Goal: Information Seeking & Learning: Learn about a topic

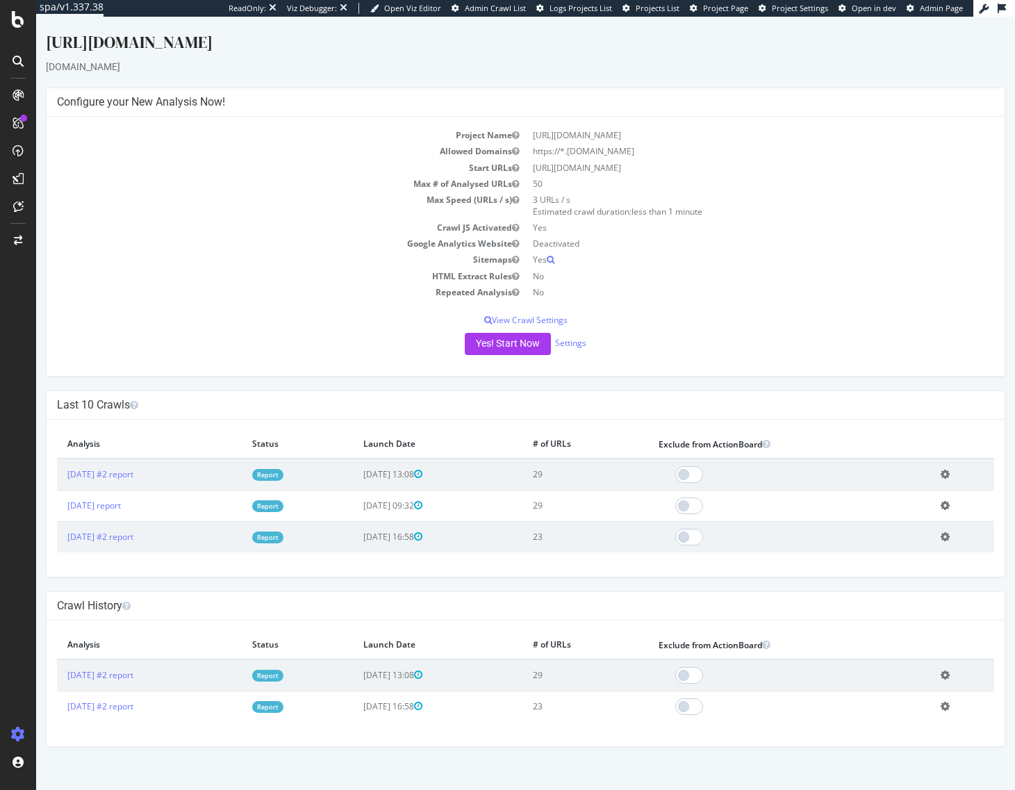
click at [23, 9] on div at bounding box center [18, 395] width 36 height 790
click at [19, 15] on icon at bounding box center [18, 19] width 13 height 17
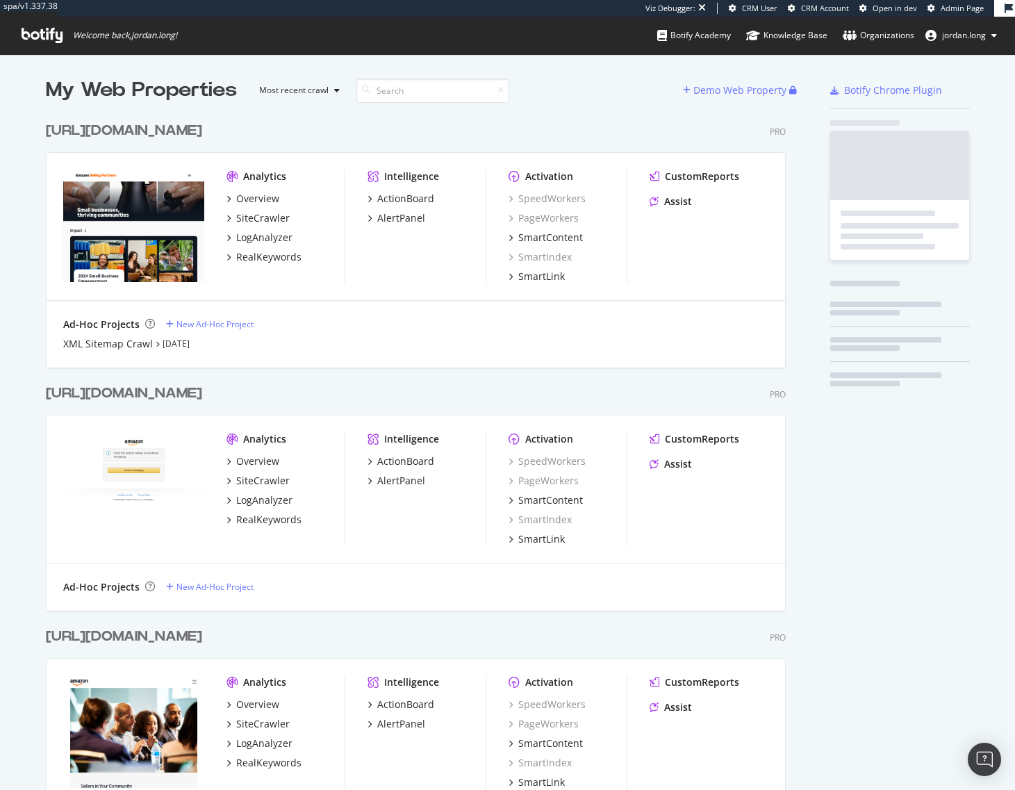
scroll to position [739, 741]
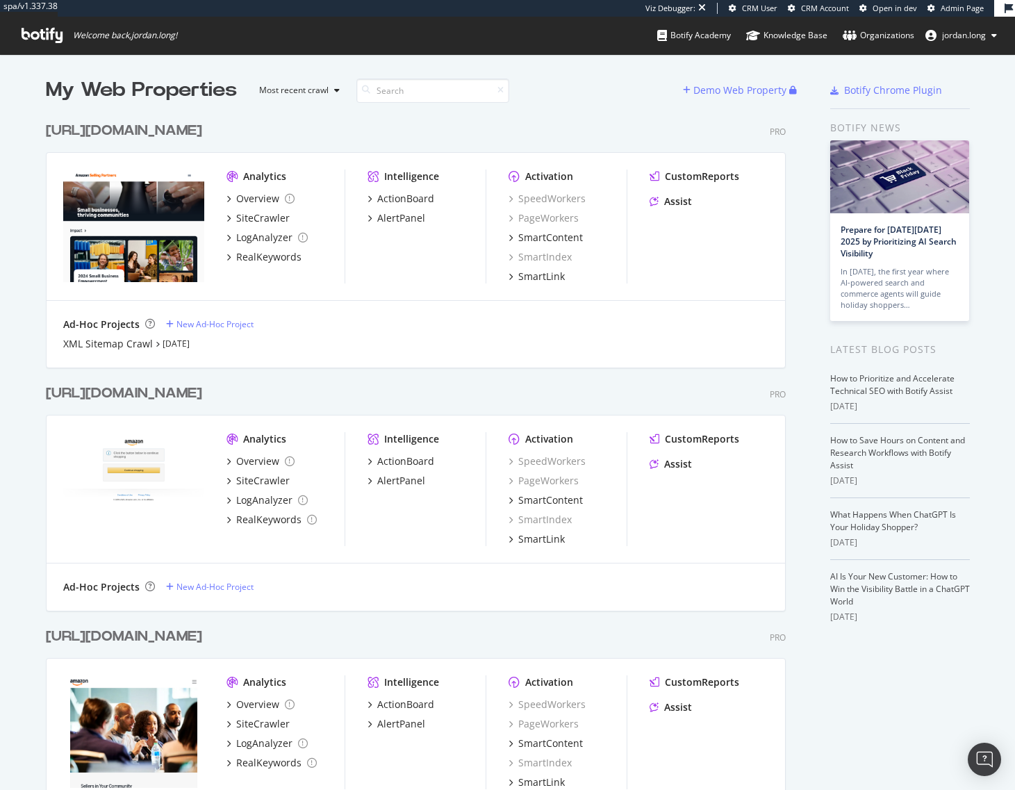
click at [182, 121] on div "[URL][DOMAIN_NAME]" at bounding box center [124, 131] width 156 height 20
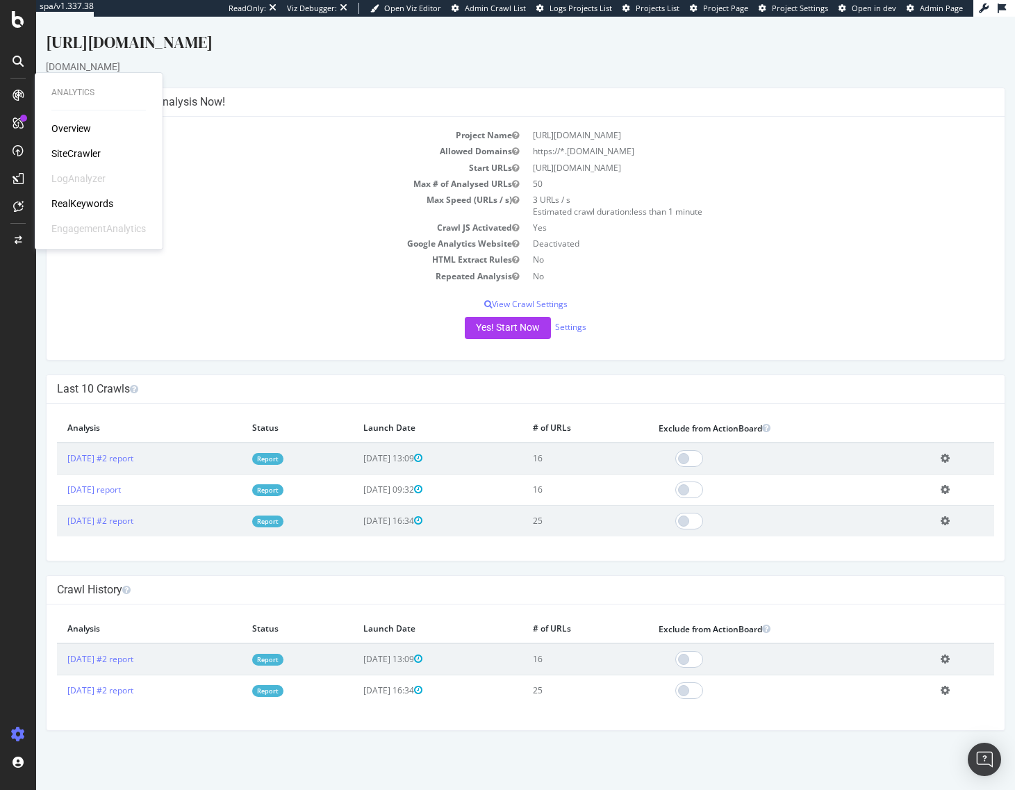
click at [83, 204] on div "RealKeywords" at bounding box center [82, 204] width 62 height 14
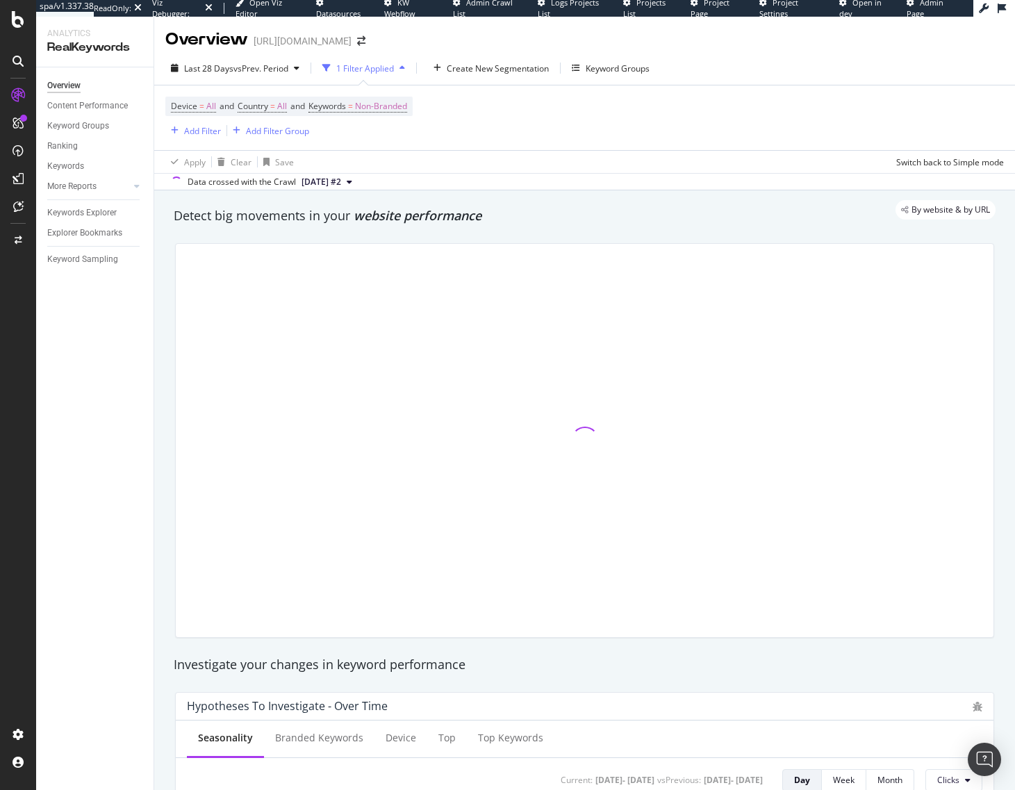
click at [564, 225] on div "Detect big movements in your website performance" at bounding box center [585, 216] width 822 height 18
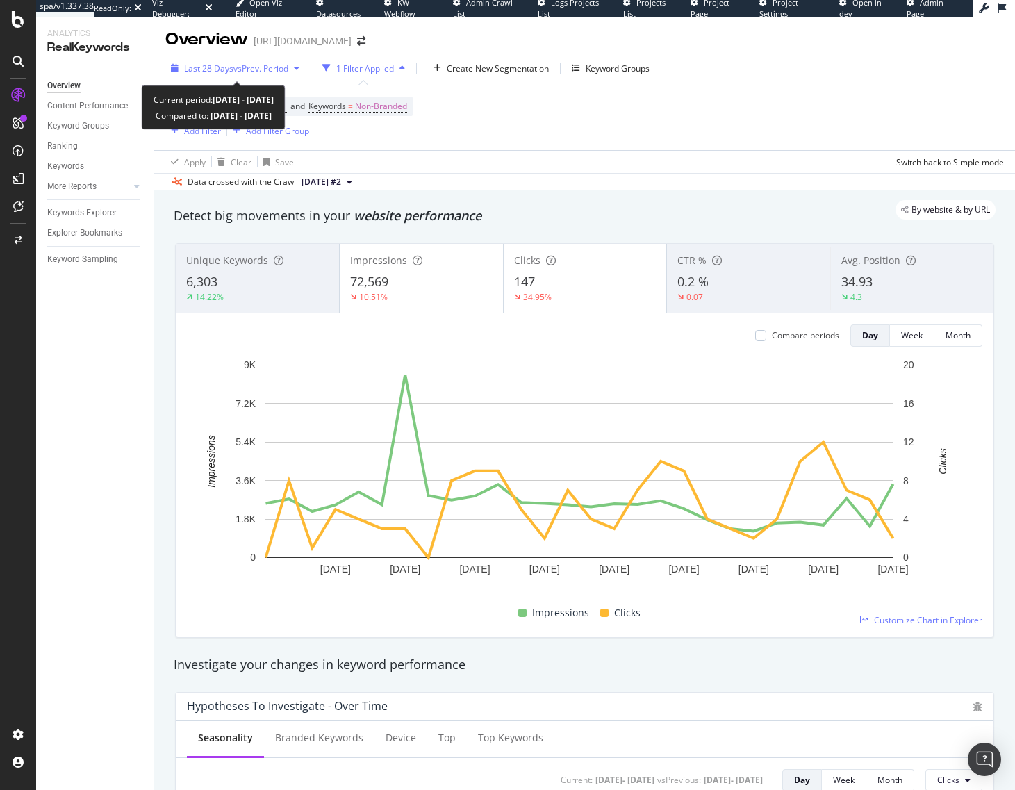
click at [256, 64] on span "vs Prev. Period" at bounding box center [261, 69] width 55 height 12
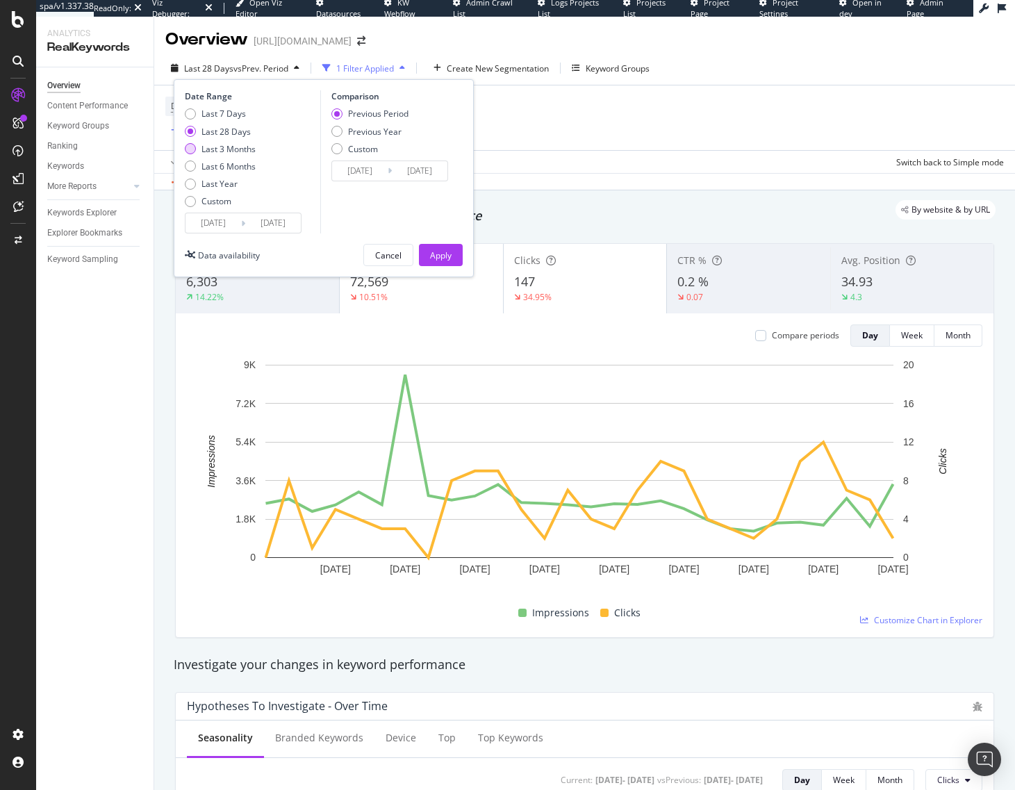
click at [236, 149] on div "Last 3 Months" at bounding box center [229, 149] width 54 height 12
type input "[DATE]"
click at [448, 251] on div "Apply" at bounding box center [441, 256] width 22 height 12
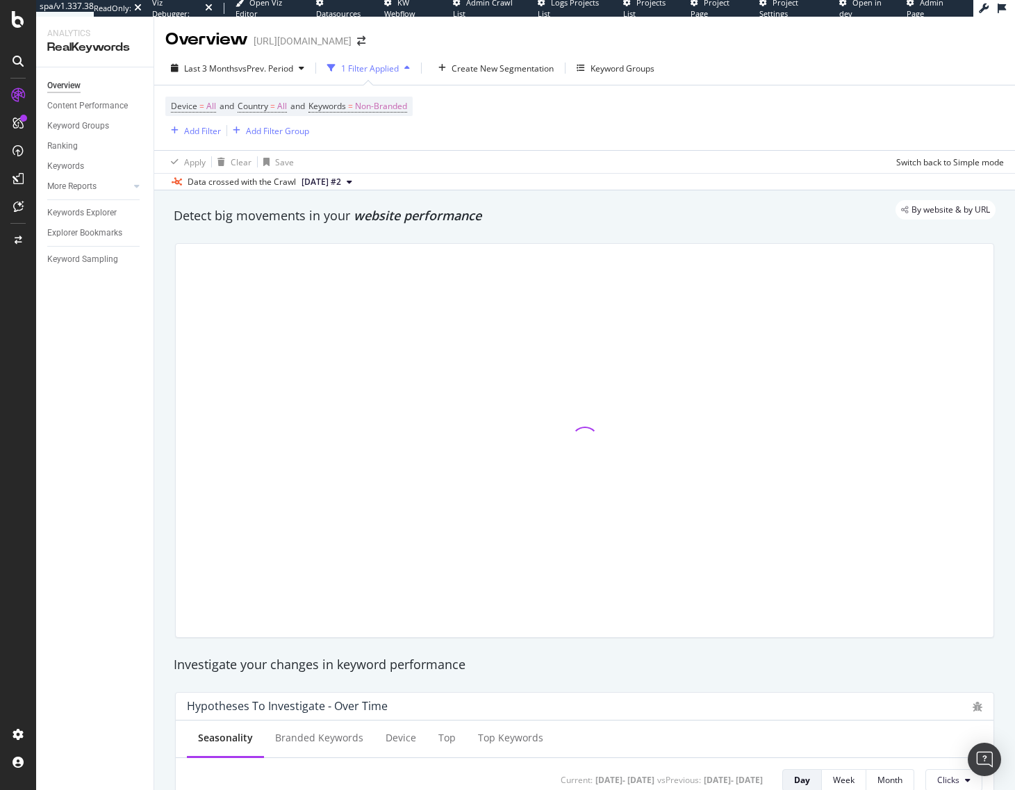
click at [672, 209] on div "By website & by URL" at bounding box center [578, 209] width 836 height 19
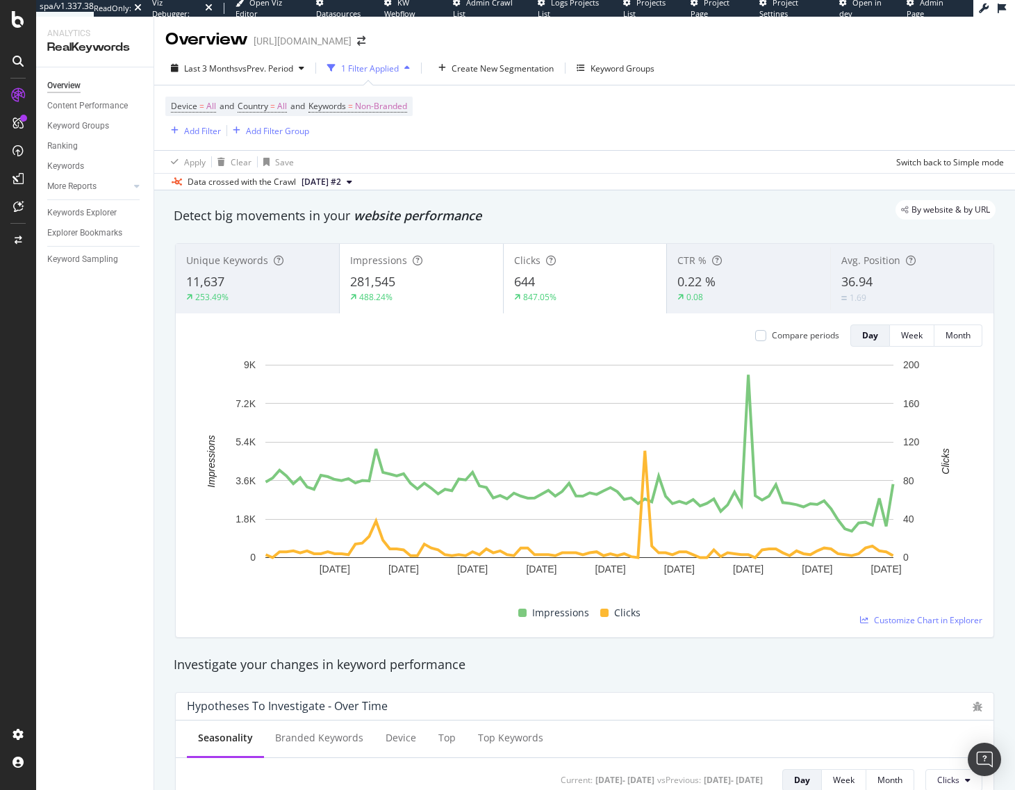
click at [607, 204] on div "By website & by URL" at bounding box center [578, 209] width 836 height 19
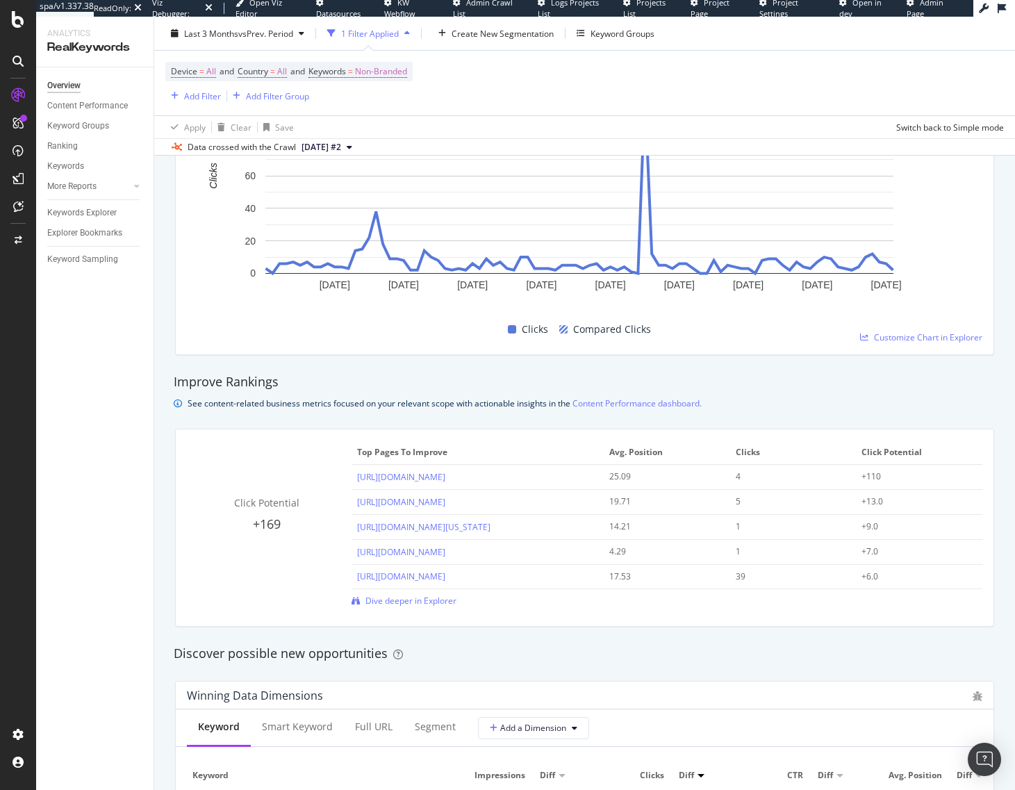
scroll to position [904, 0]
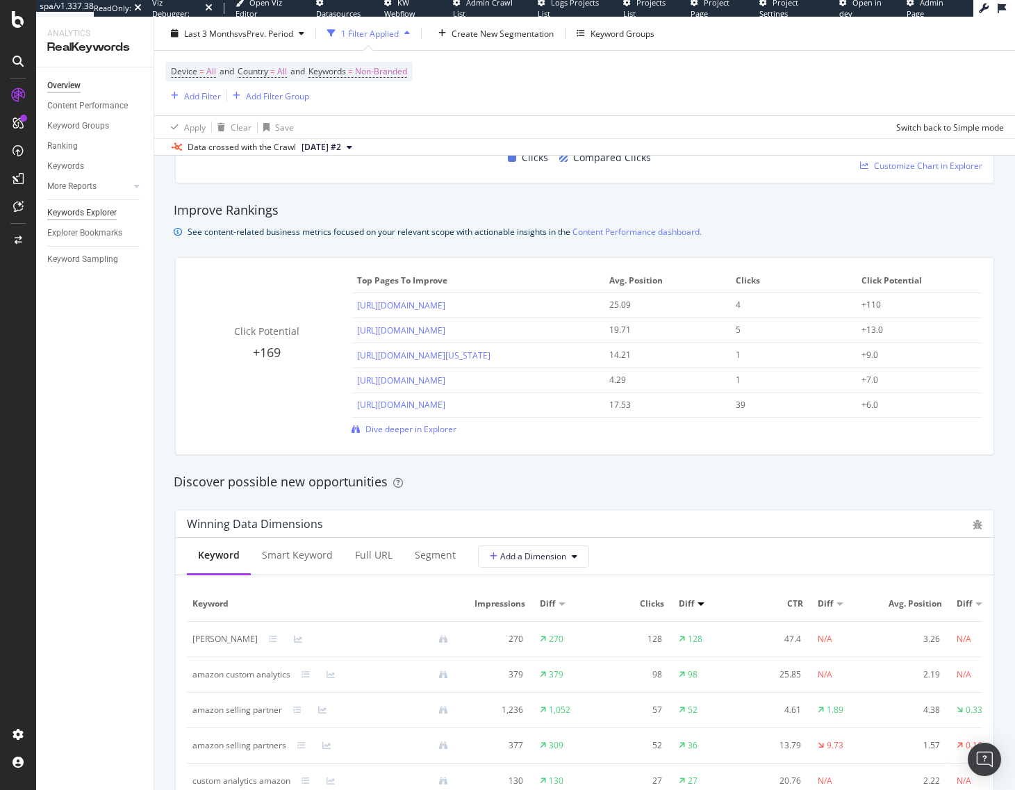
click at [75, 211] on div "Keywords Explorer" at bounding box center [82, 213] width 70 height 15
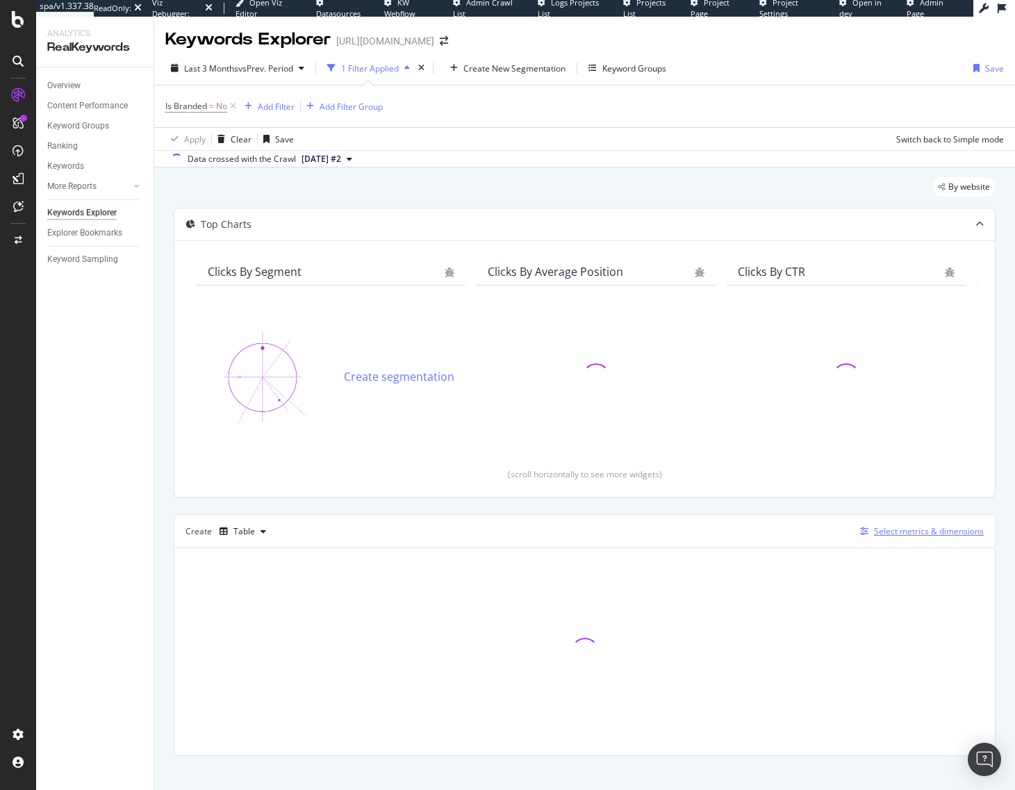
click at [924, 527] on div "Select metrics & dimensions" at bounding box center [929, 531] width 110 height 12
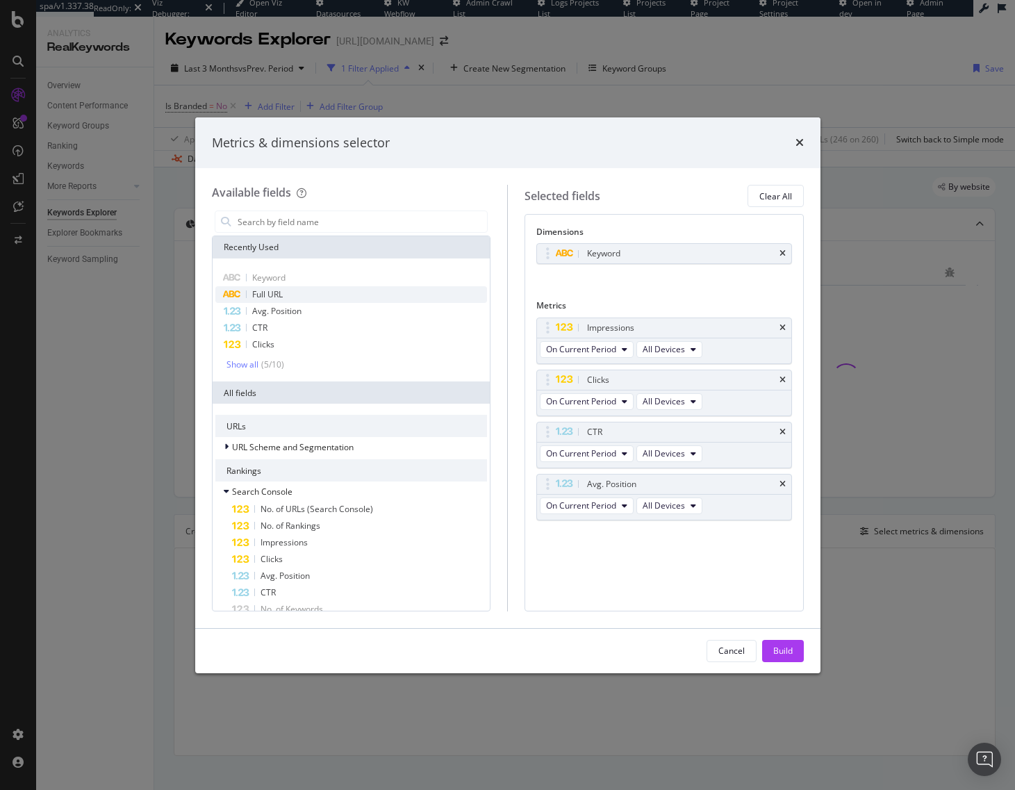
click at [353, 288] on div "Full URL" at bounding box center [351, 294] width 272 height 17
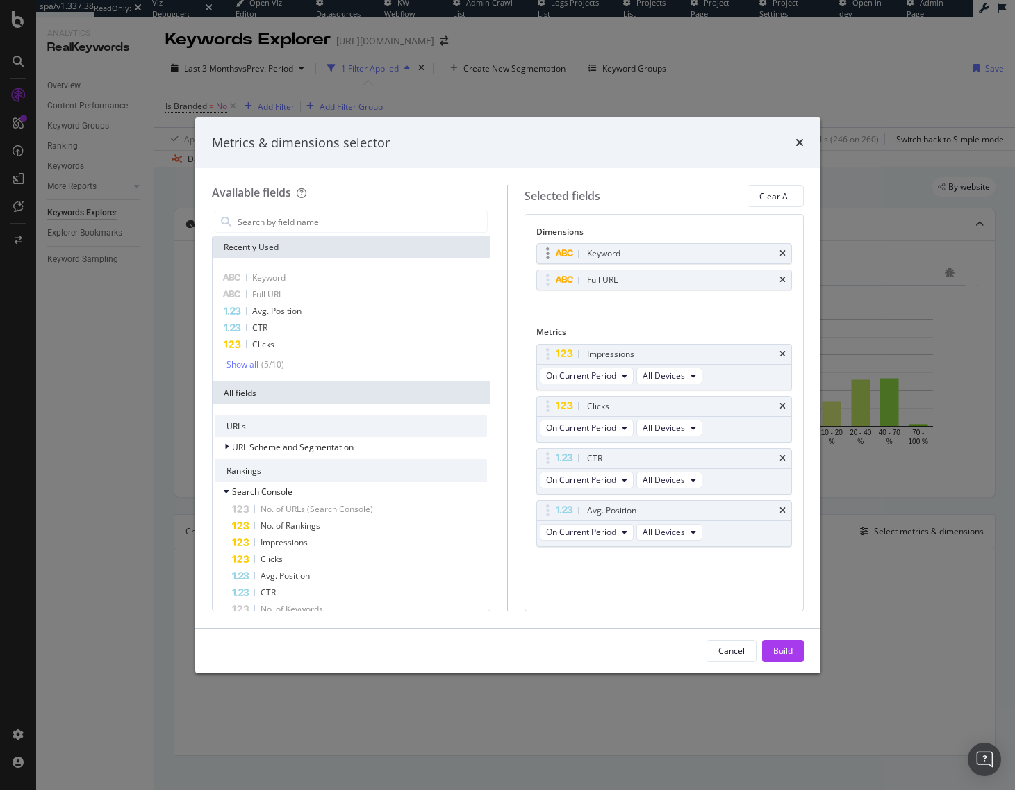
click at [785, 252] on div "Keyword" at bounding box center [664, 253] width 254 height 19
click at [785, 252] on icon "times" at bounding box center [783, 254] width 6 height 8
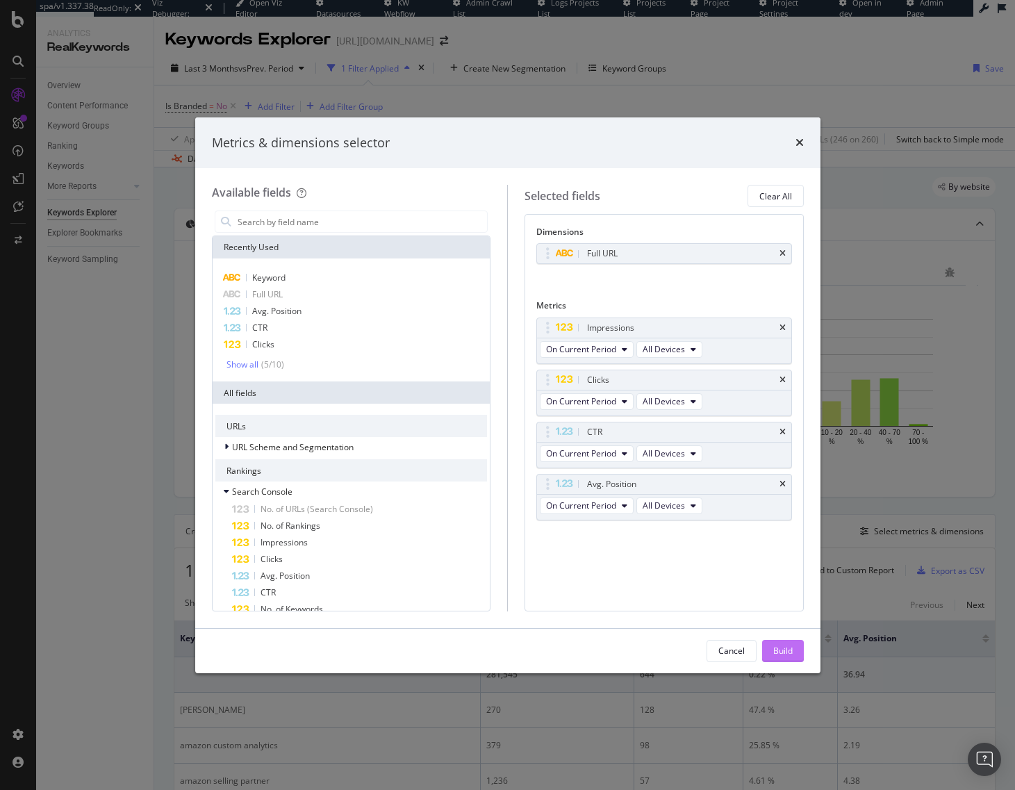
click at [789, 655] on div "Build" at bounding box center [783, 651] width 19 height 12
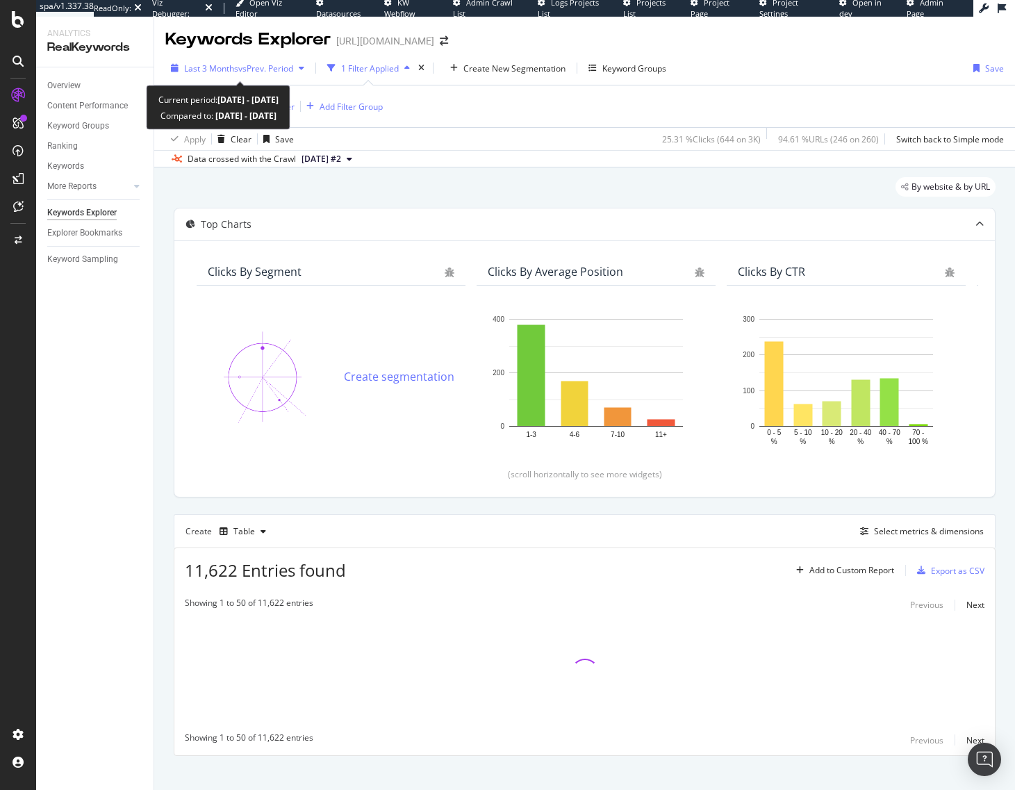
click at [196, 68] on span "Last 3 Months" at bounding box center [211, 69] width 54 height 12
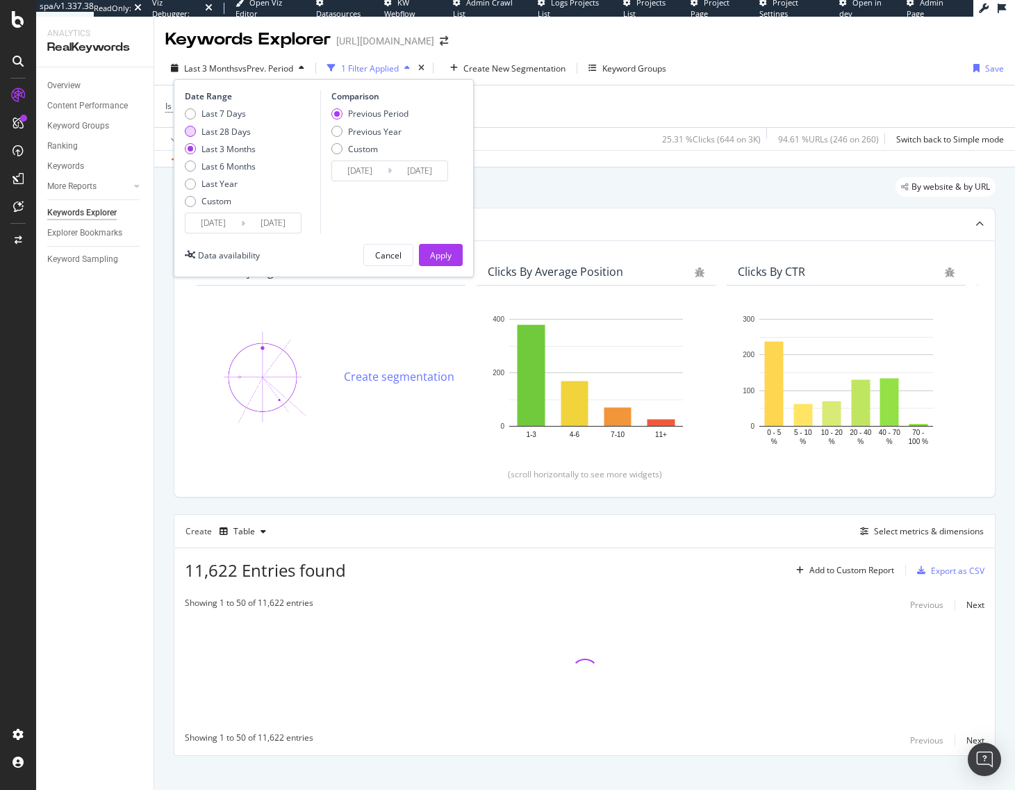
click at [220, 126] on div "Last 28 Days" at bounding box center [226, 132] width 49 height 12
type input "[DATE]"
click at [443, 259] on div "Apply" at bounding box center [441, 256] width 22 height 12
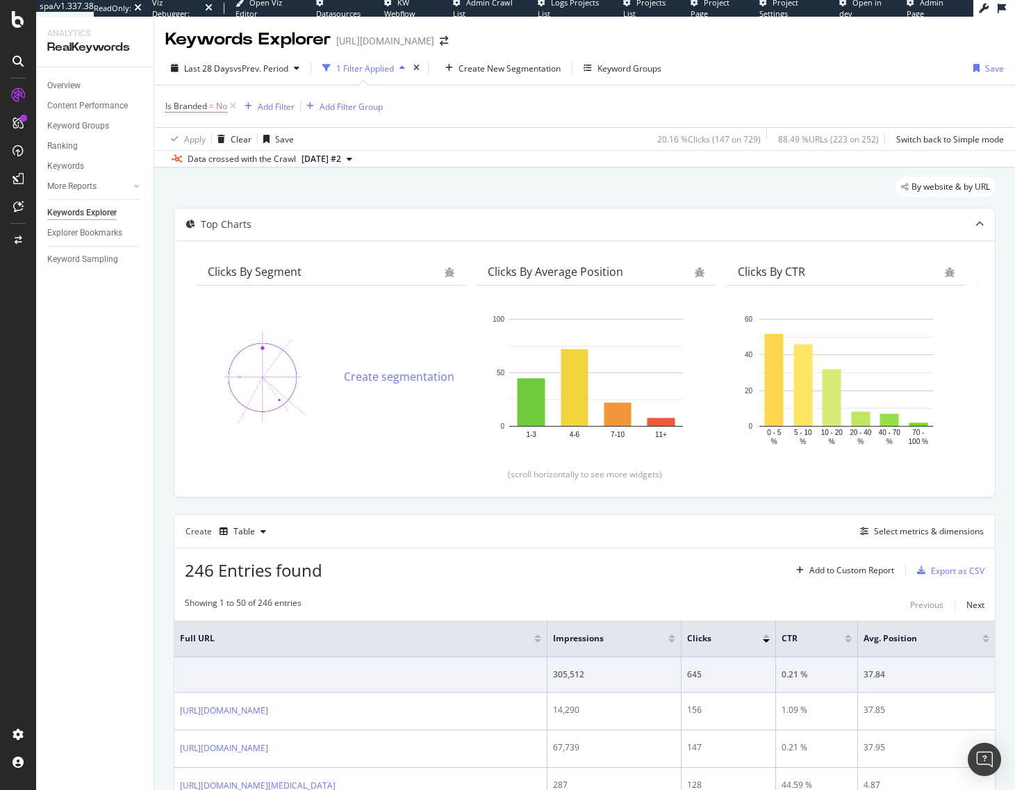
click at [498, 187] on div "By website & by URL" at bounding box center [585, 192] width 822 height 31
click at [265, 101] on div "Add Filter" at bounding box center [276, 107] width 37 height 12
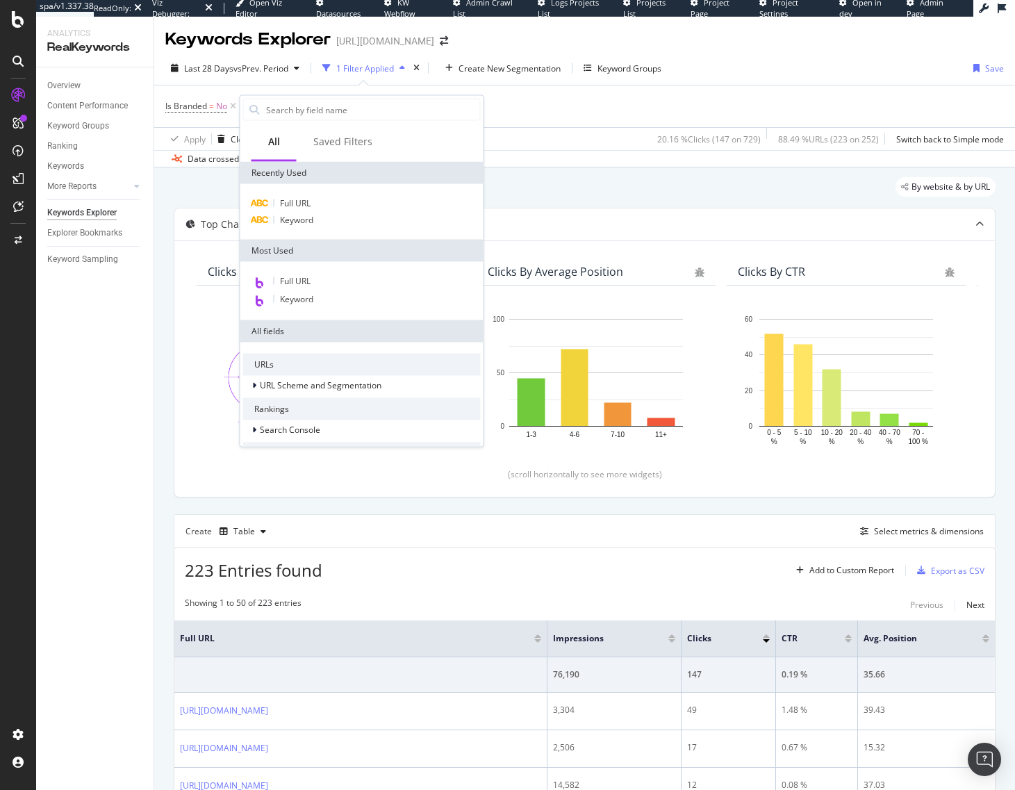
click at [231, 96] on div "Is Branded = No Add Filter Add Filter Group" at bounding box center [584, 106] width 839 height 42
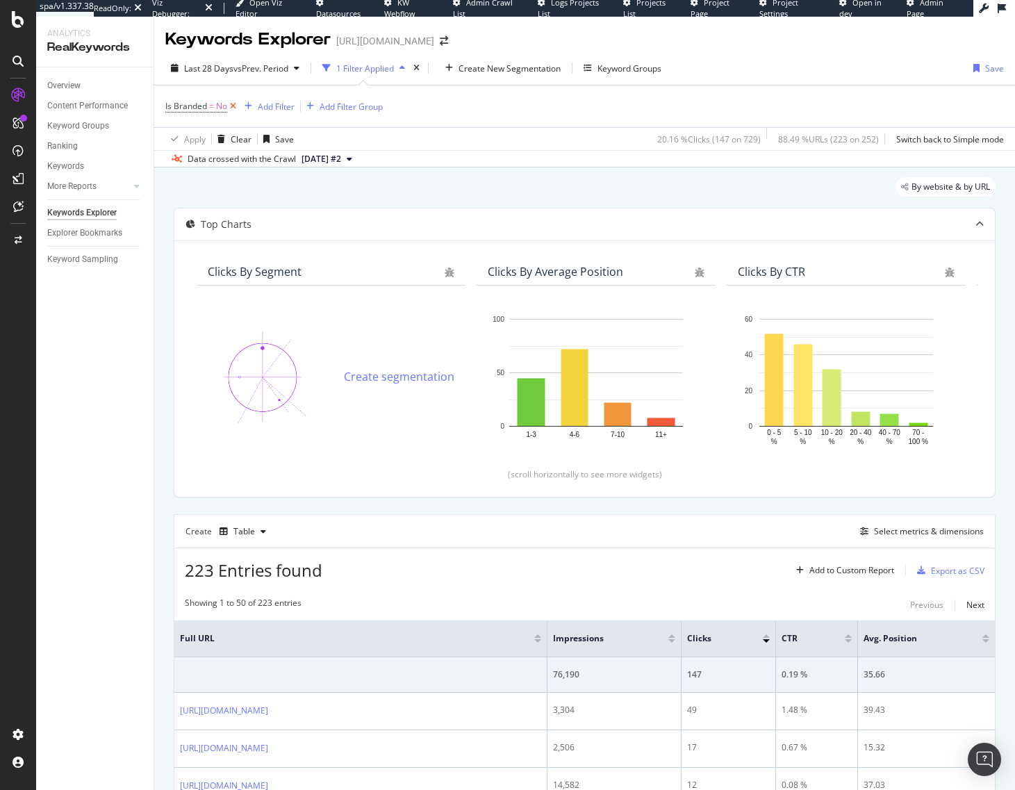
click at [234, 109] on icon at bounding box center [233, 106] width 12 height 14
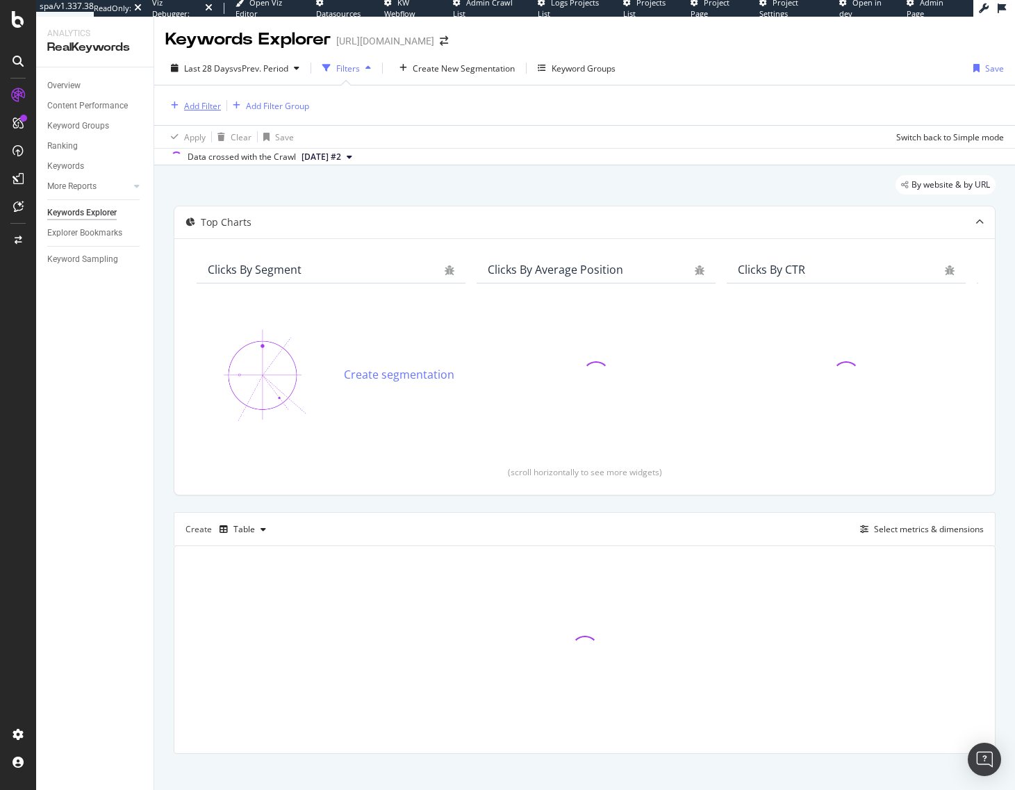
click at [203, 104] on div "Add Filter" at bounding box center [202, 106] width 37 height 12
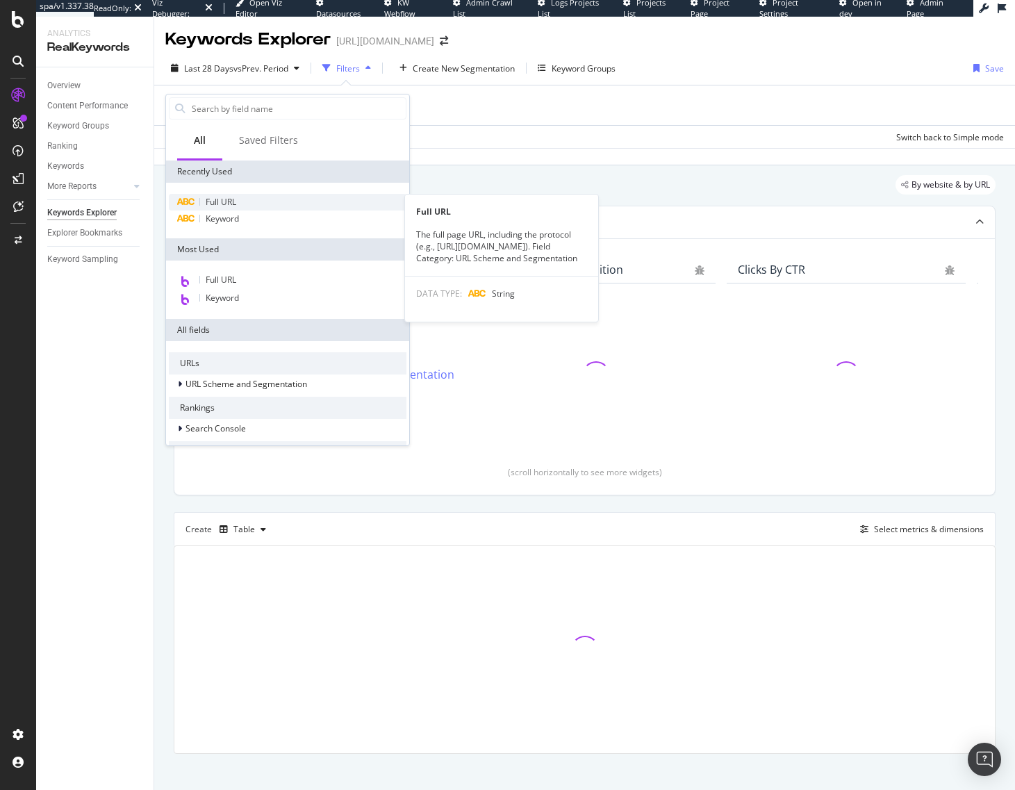
click at [263, 202] on div "Full URL" at bounding box center [288, 202] width 238 height 17
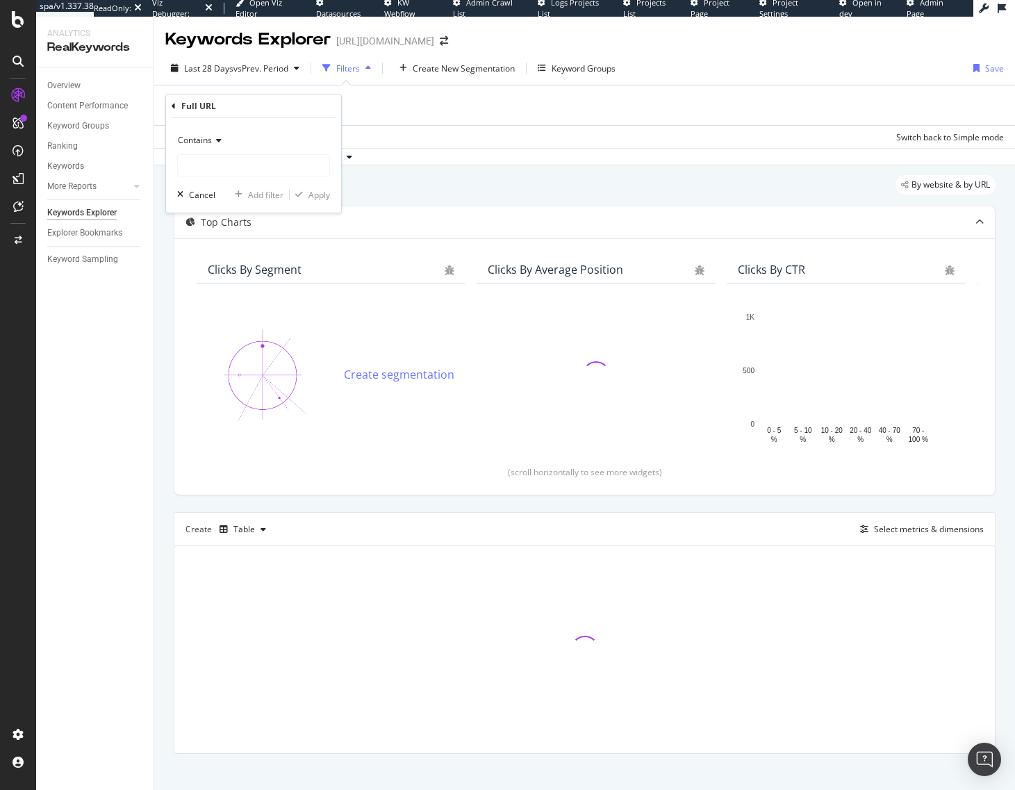
click at [202, 141] on span "Contains" at bounding box center [195, 140] width 34 height 12
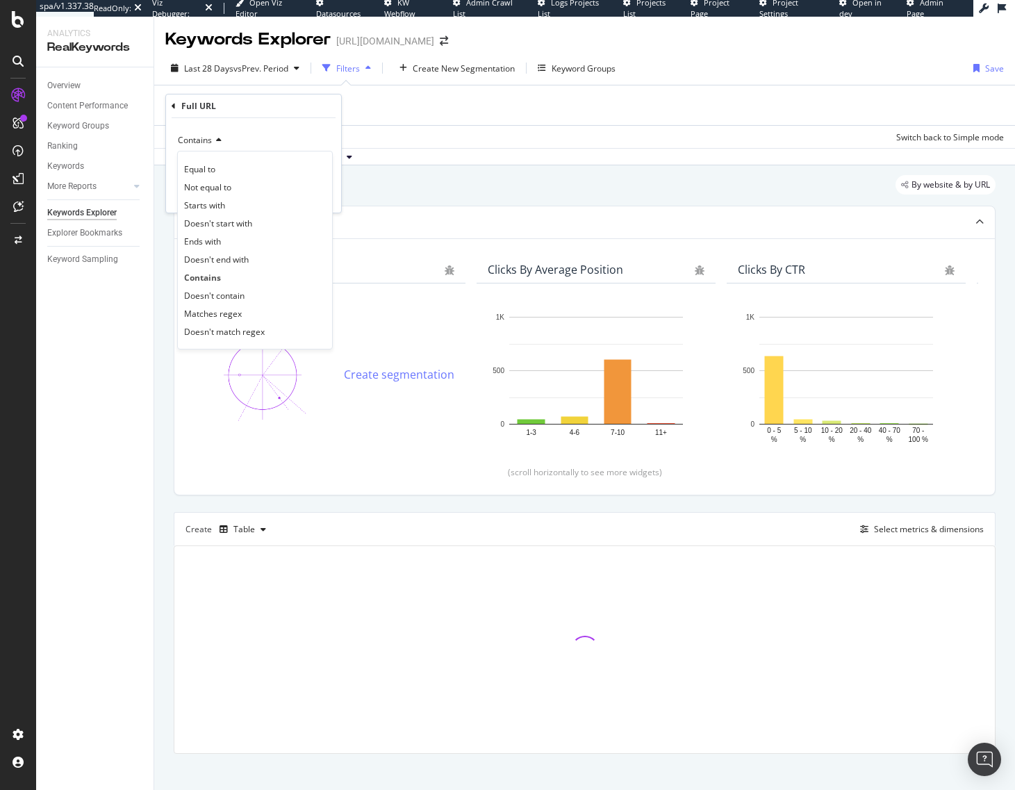
click at [172, 105] on icon at bounding box center [174, 106] width 4 height 8
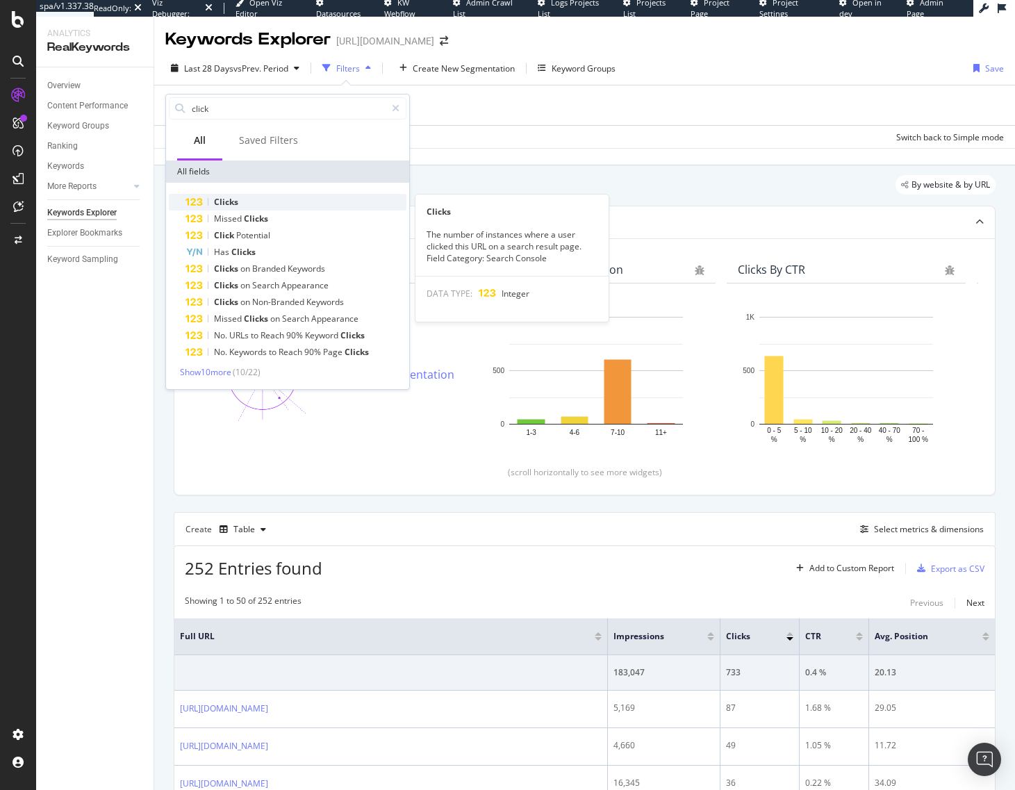
type input "click"
click at [256, 204] on div "Clicks" at bounding box center [296, 202] width 221 height 17
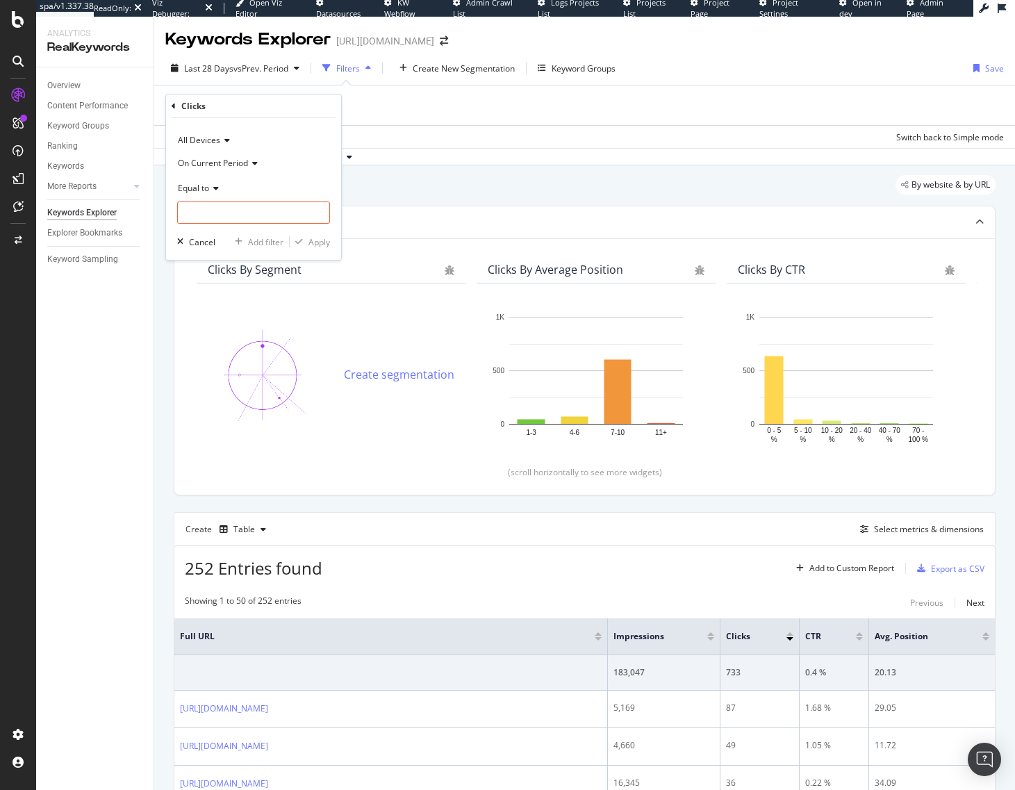
click at [206, 195] on div "Equal to" at bounding box center [253, 188] width 153 height 22
click at [253, 308] on span "Greater than or equal to" at bounding box center [231, 307] width 94 height 12
click at [225, 209] on input "number" at bounding box center [253, 213] width 153 height 22
type input "1"
click at [322, 244] on div "Apply" at bounding box center [320, 242] width 22 height 12
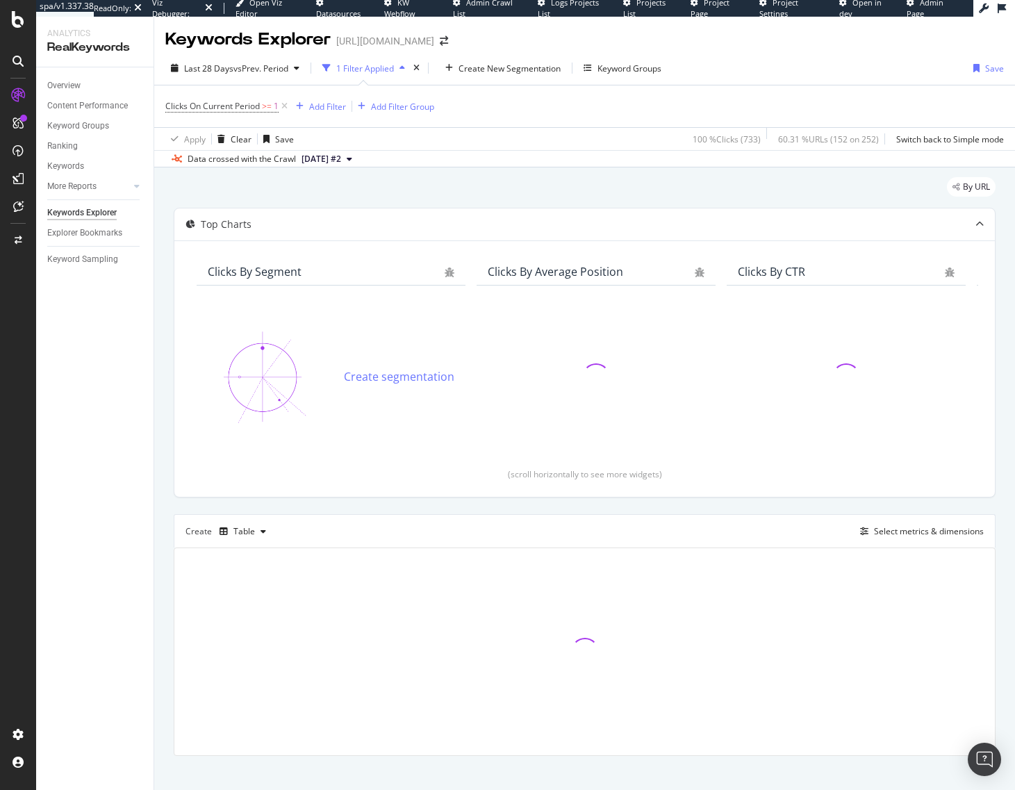
click at [469, 185] on div "By URL" at bounding box center [585, 192] width 822 height 31
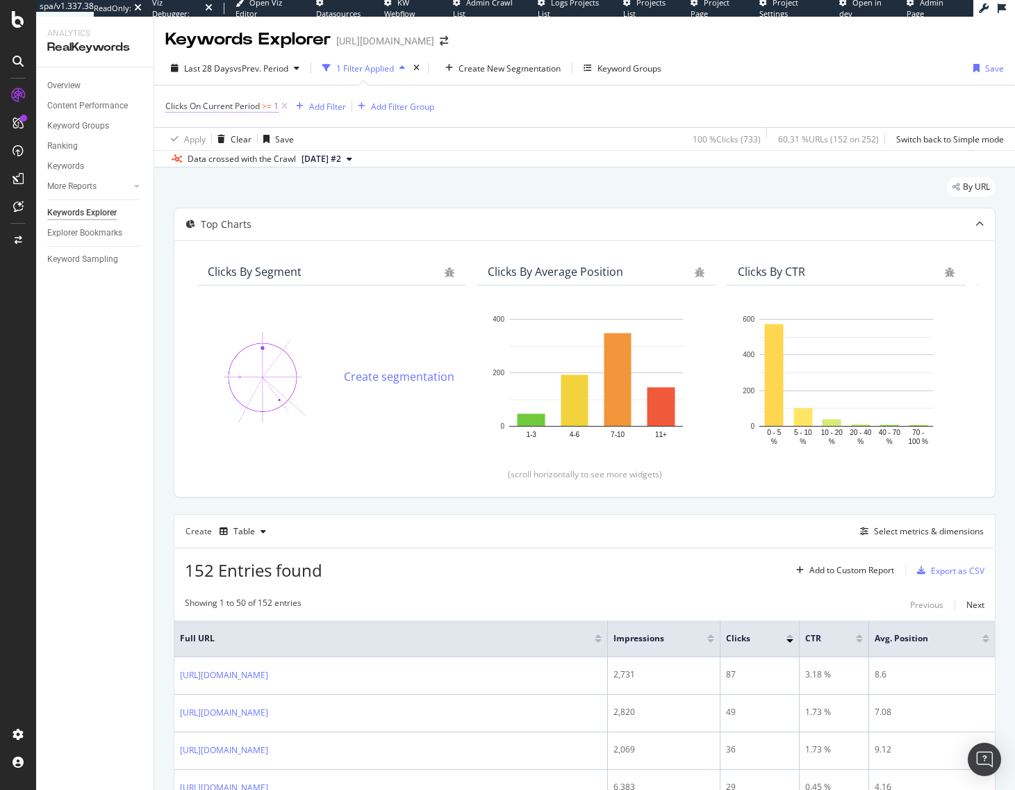
click at [251, 103] on span "Clicks On Current Period" at bounding box center [212, 106] width 95 height 12
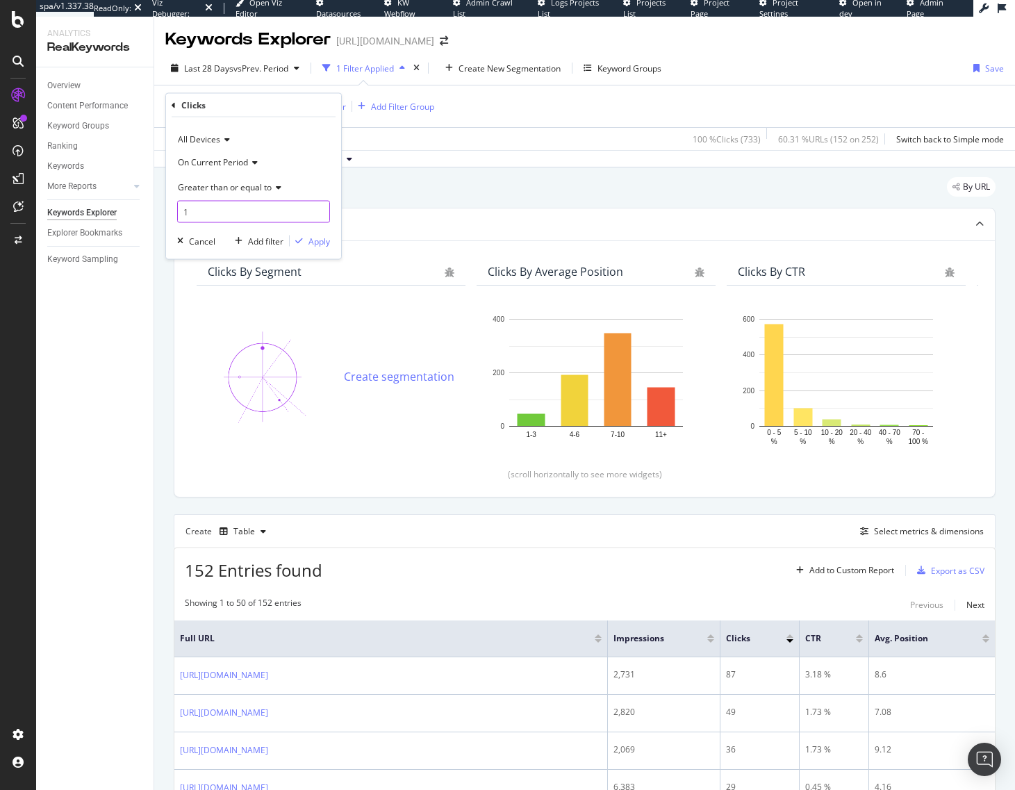
click at [208, 209] on input "1" at bounding box center [253, 212] width 153 height 22
type input "2"
type input "5"
click at [315, 243] on div "Apply" at bounding box center [320, 241] width 22 height 12
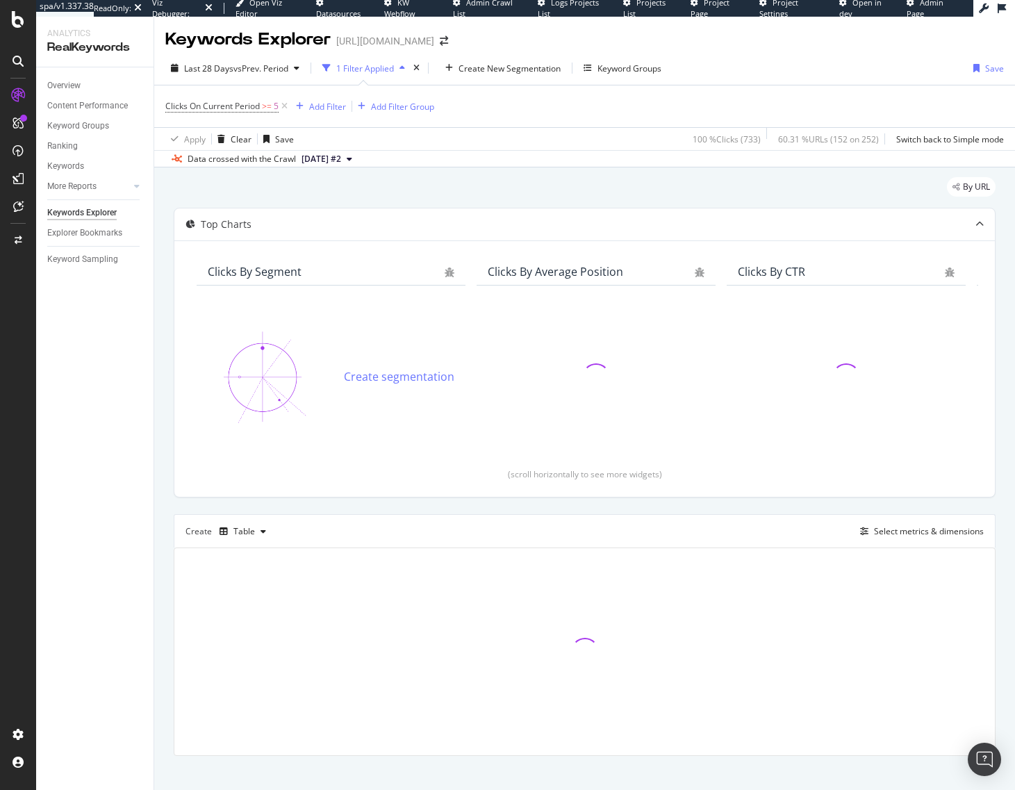
click at [478, 180] on div "By URL" at bounding box center [585, 192] width 822 height 31
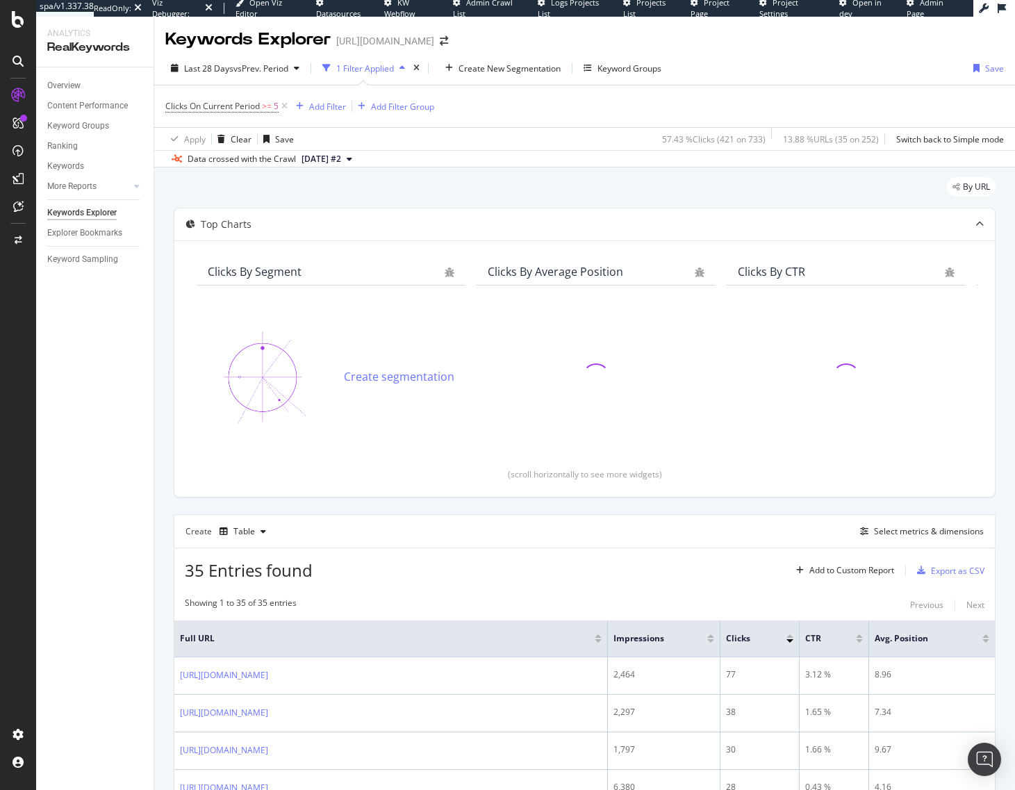
click at [478, 180] on div "By URL" at bounding box center [585, 192] width 822 height 31
click at [252, 108] on span "Clicks On Current Period" at bounding box center [212, 106] width 95 height 12
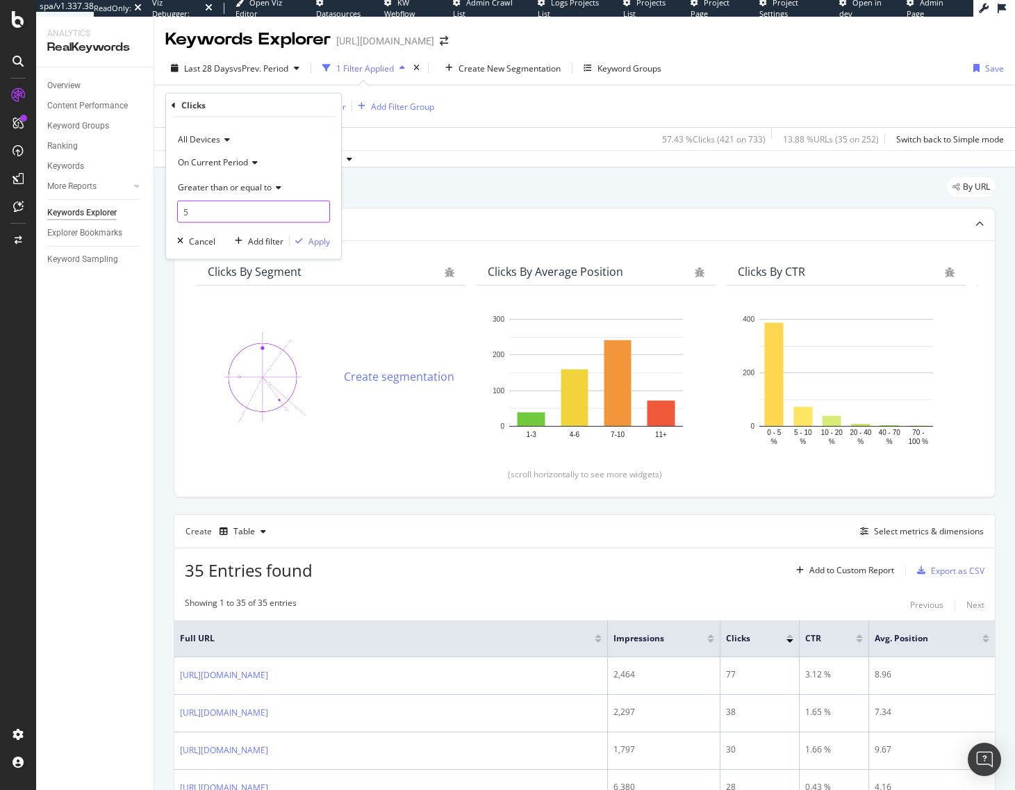
click at [243, 213] on input "5" at bounding box center [253, 212] width 153 height 22
type input "2"
click at [314, 240] on div "Apply" at bounding box center [320, 241] width 22 height 12
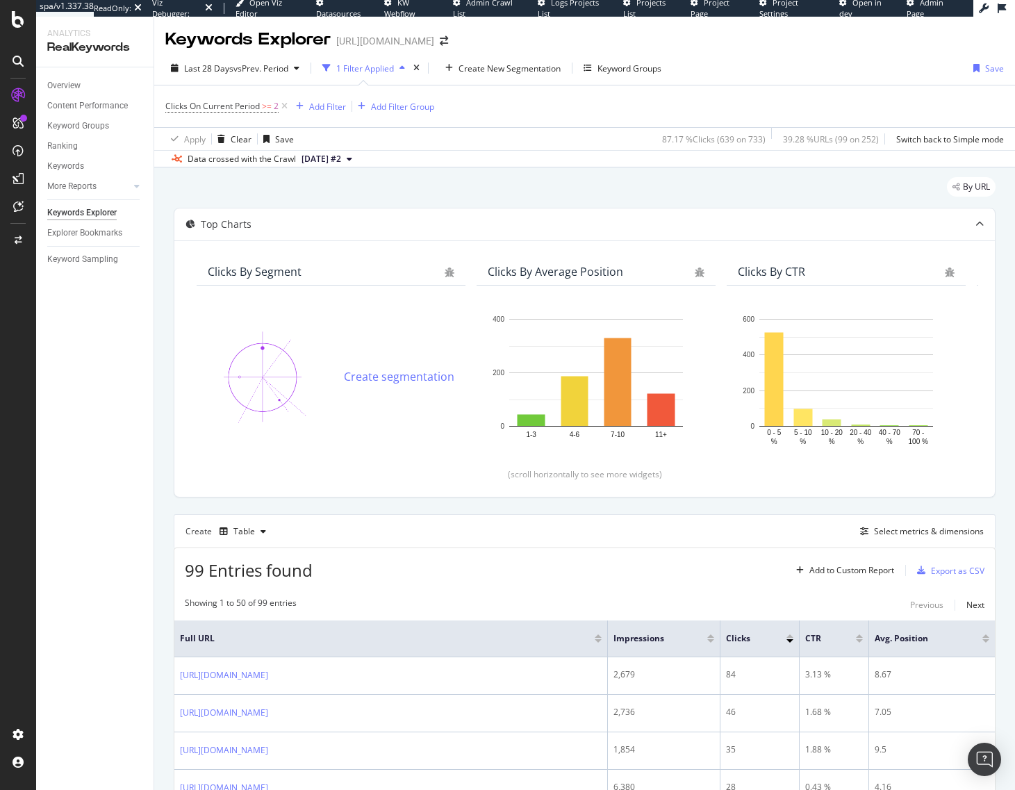
click at [268, 111] on span ">=" at bounding box center [267, 106] width 10 height 12
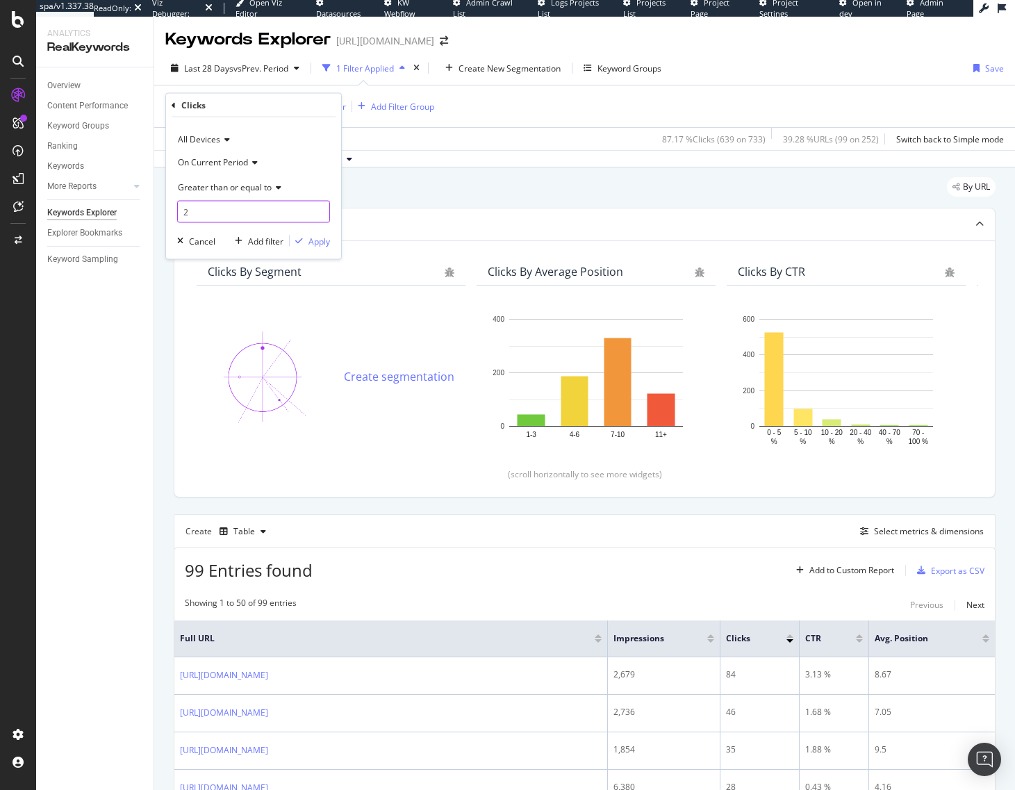
click at [244, 213] on input "2" at bounding box center [253, 212] width 153 height 22
type input "5"
click at [304, 238] on div "button" at bounding box center [299, 241] width 19 height 8
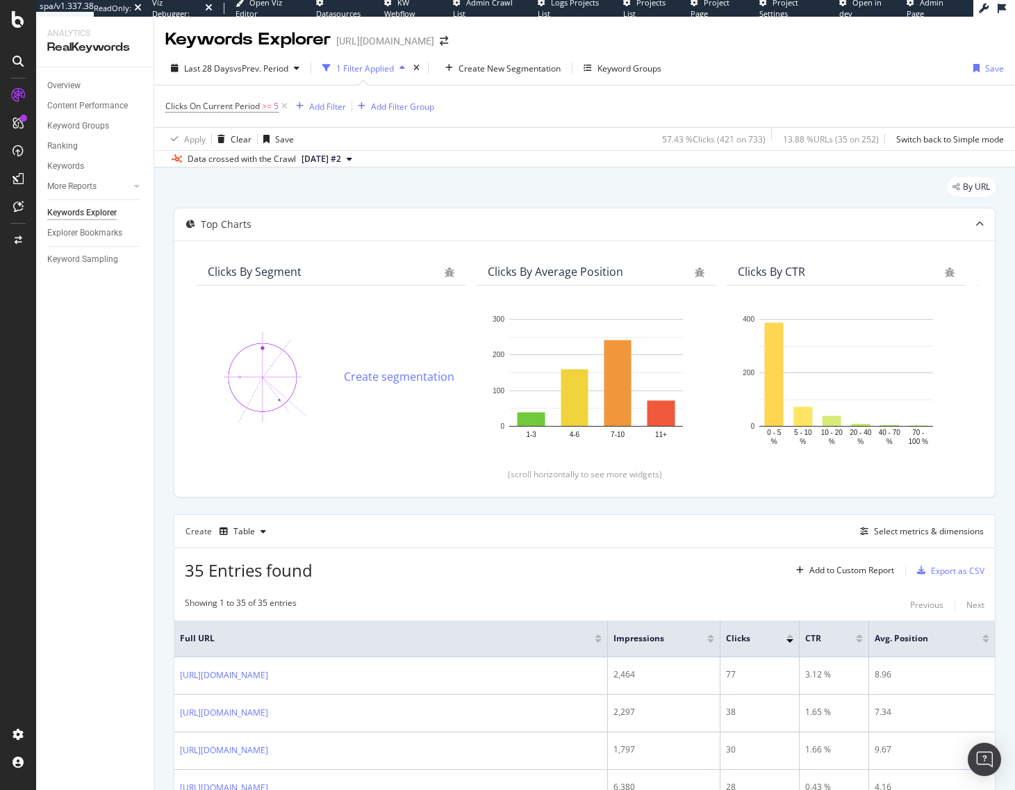
click at [379, 189] on div "By URL" at bounding box center [585, 192] width 822 height 31
click at [486, 191] on div "By URL" at bounding box center [585, 192] width 822 height 31
click at [399, 186] on div "By URL" at bounding box center [585, 192] width 822 height 31
click at [350, 189] on div "By URL" at bounding box center [585, 192] width 822 height 31
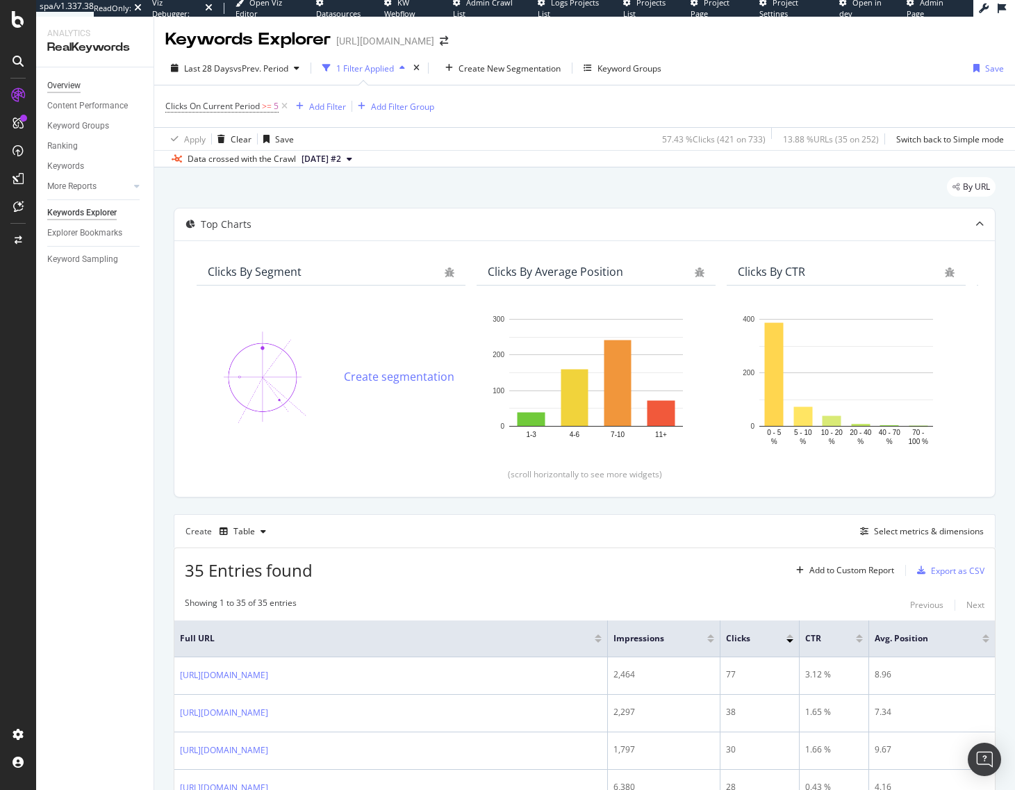
click at [58, 90] on div "Overview" at bounding box center [63, 86] width 33 height 15
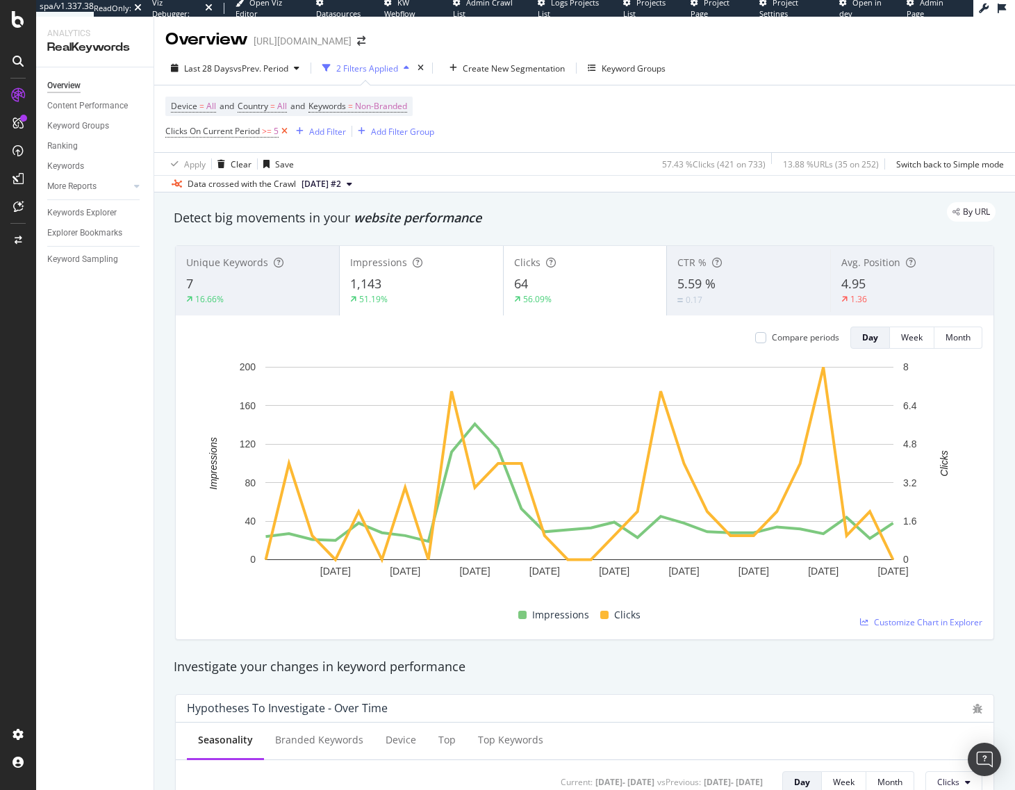
click at [286, 132] on icon at bounding box center [285, 131] width 12 height 14
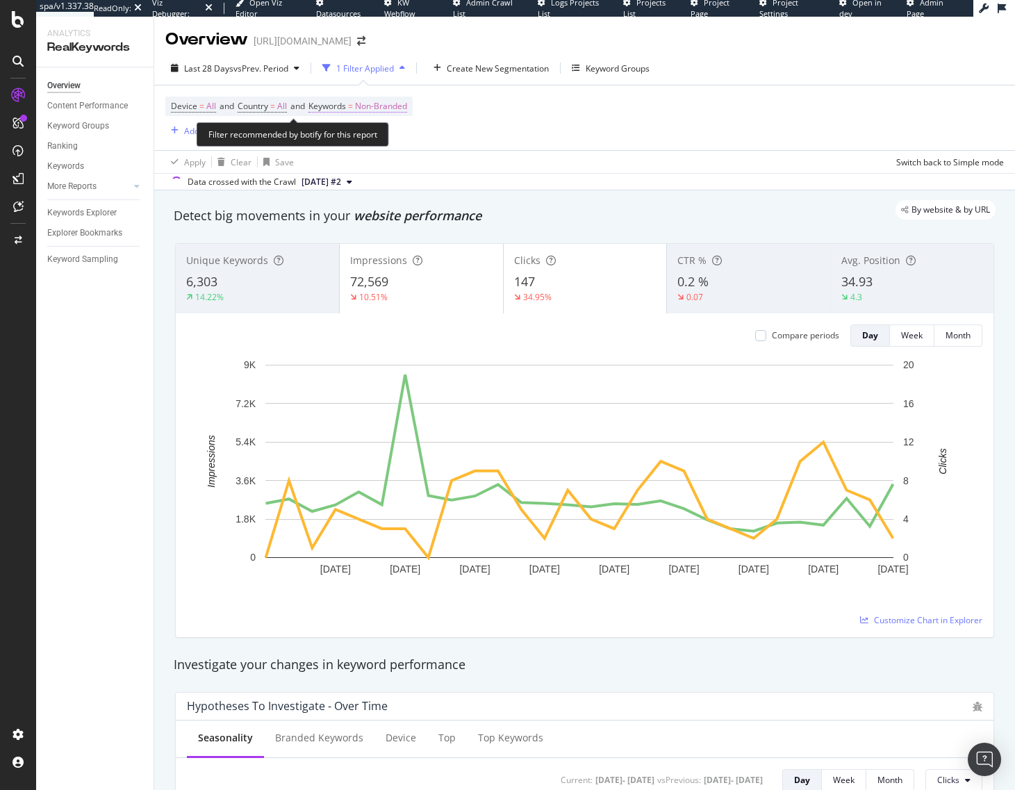
click at [405, 112] on span "Non-Branded" at bounding box center [381, 106] width 52 height 19
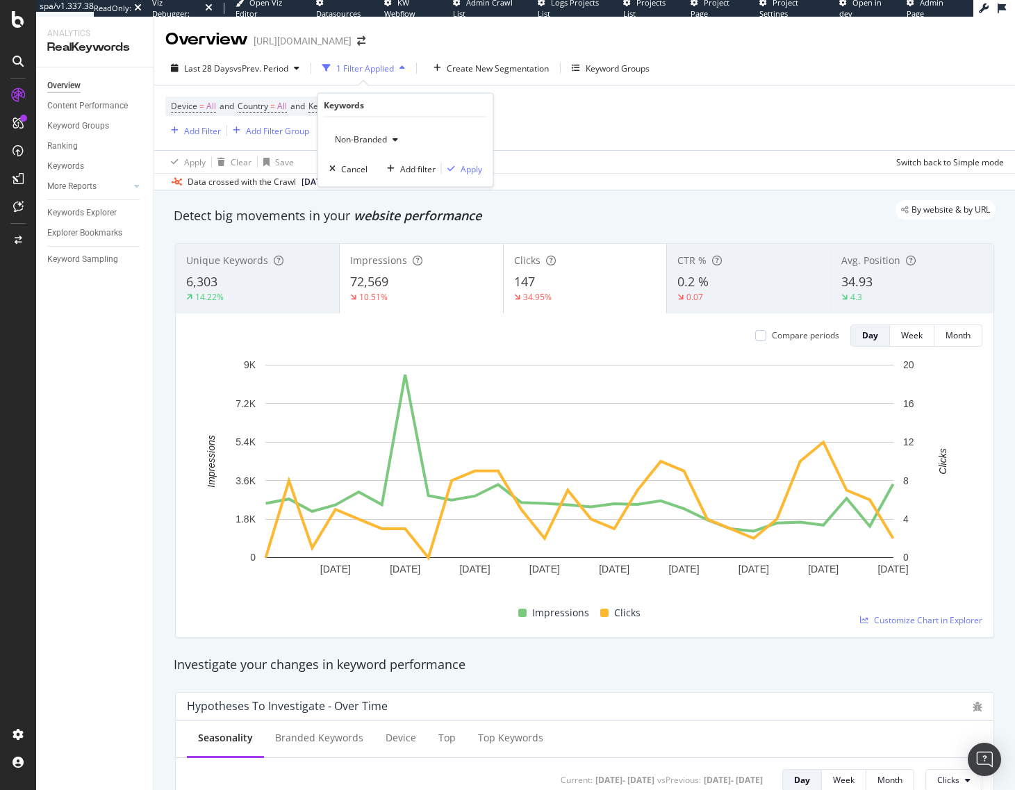
click at [373, 140] on span "Non-Branded" at bounding box center [358, 139] width 58 height 12
click at [368, 243] on span "All" at bounding box center [412, 247] width 142 height 13
click at [469, 168] on div "Apply" at bounding box center [472, 169] width 22 height 12
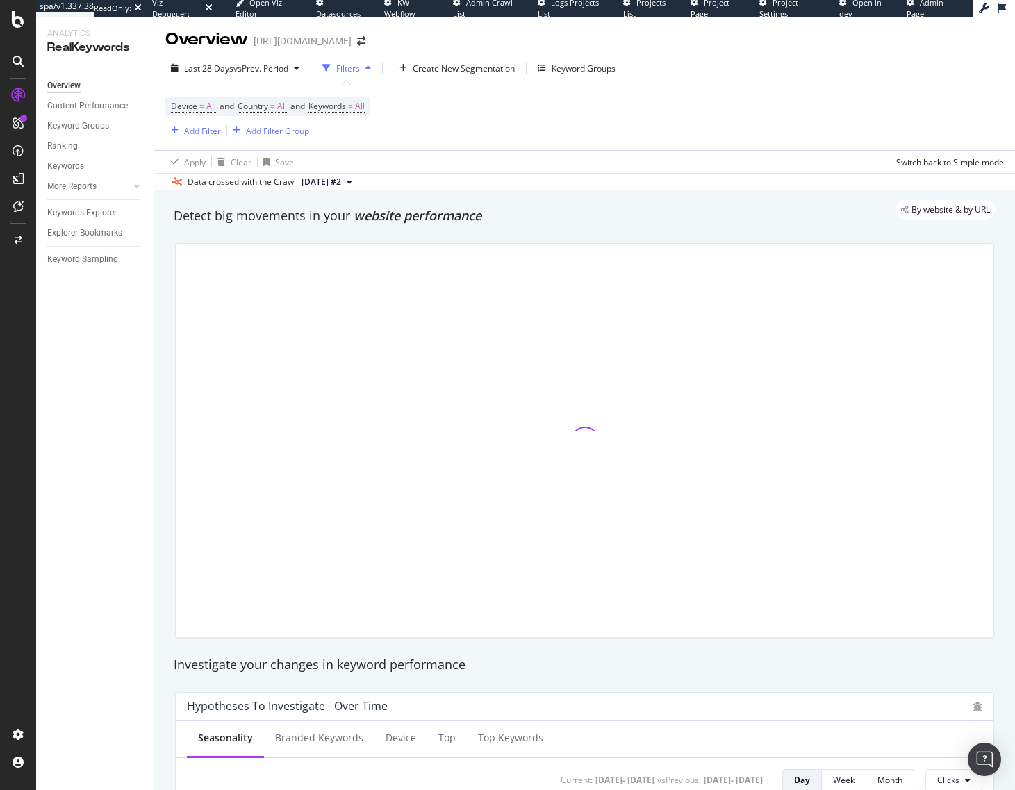
click at [604, 216] on div "By website & by URL" at bounding box center [578, 209] width 836 height 19
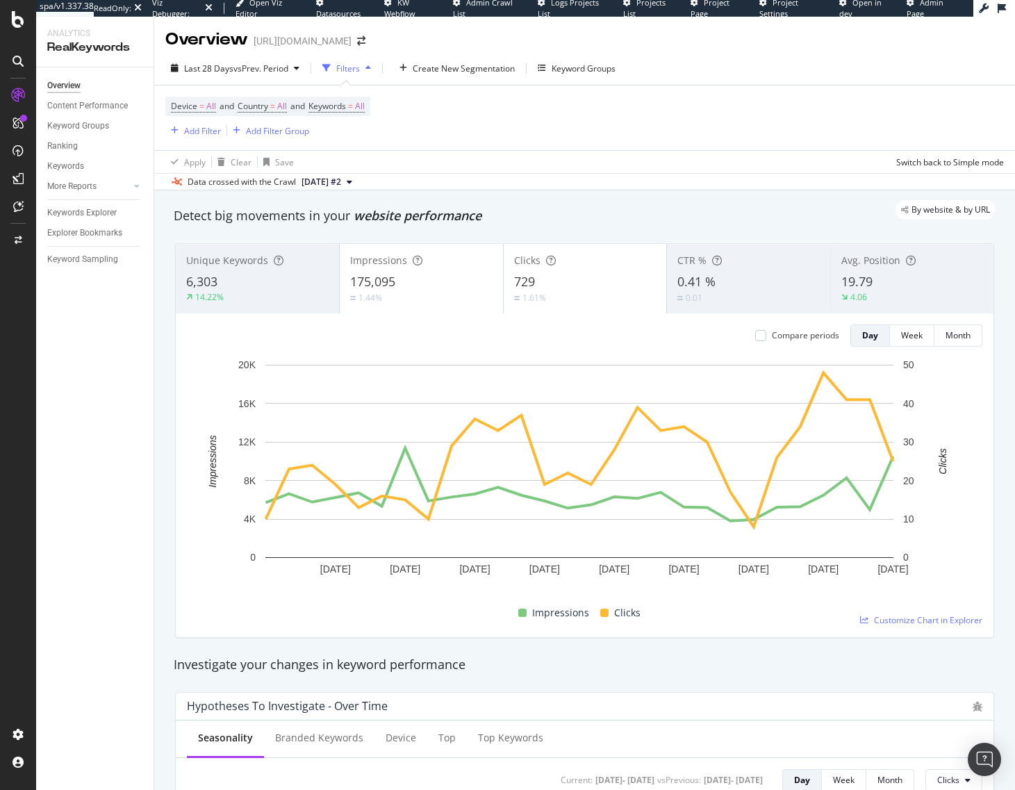
click at [576, 178] on div "Data crossed with the Crawl [DATE] #2" at bounding box center [584, 181] width 861 height 17
click at [705, 149] on div "Device = All and Country = All and Keywords = All Add Filter Add Filter Group" at bounding box center [584, 117] width 839 height 65
click at [187, 133] on div "Add Filter" at bounding box center [202, 131] width 37 height 12
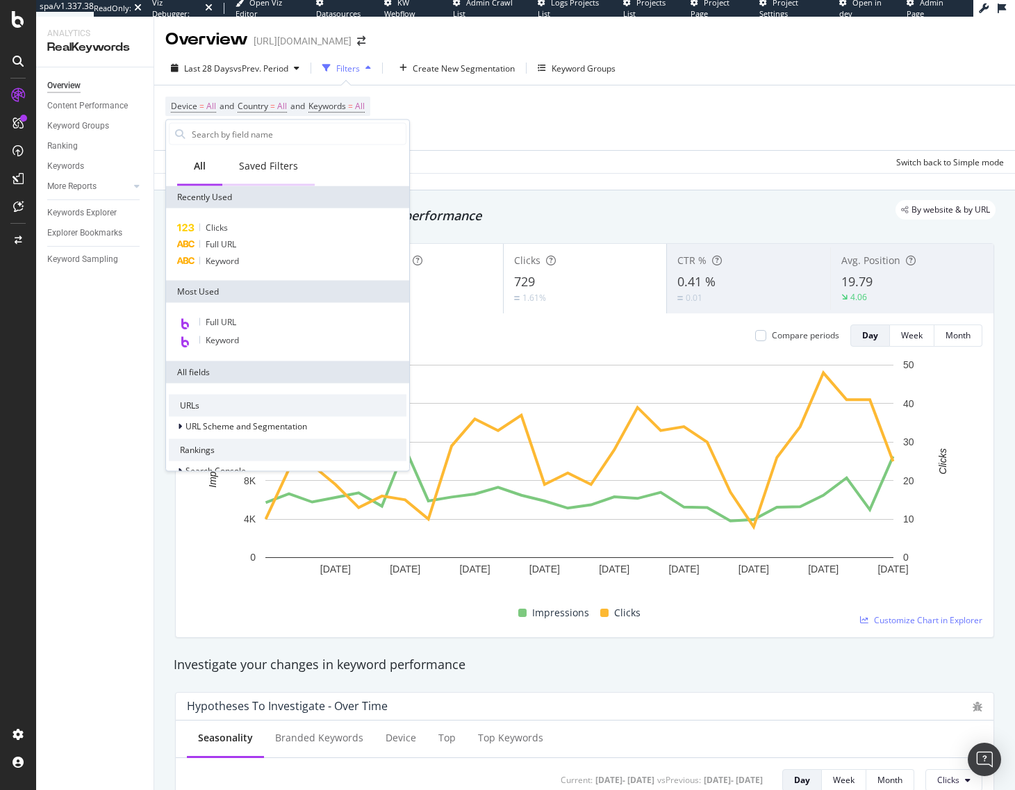
click at [236, 151] on div "Saved Filters" at bounding box center [268, 167] width 92 height 38
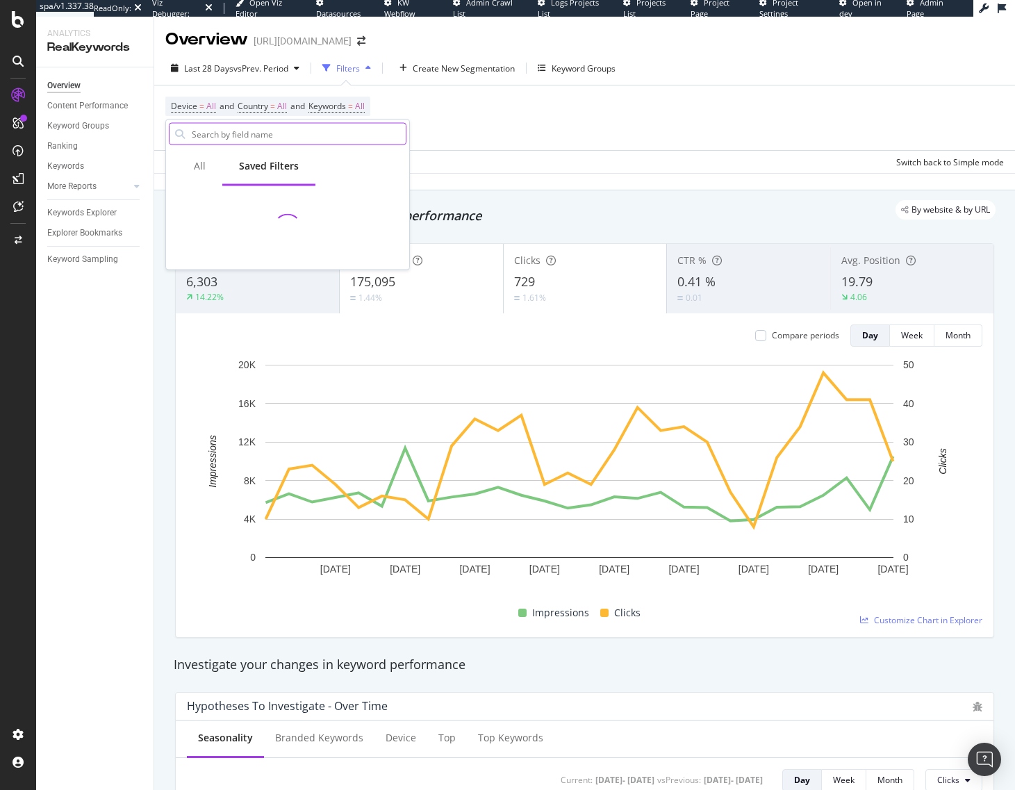
click at [238, 136] on input "text" at bounding box center [297, 134] width 215 height 21
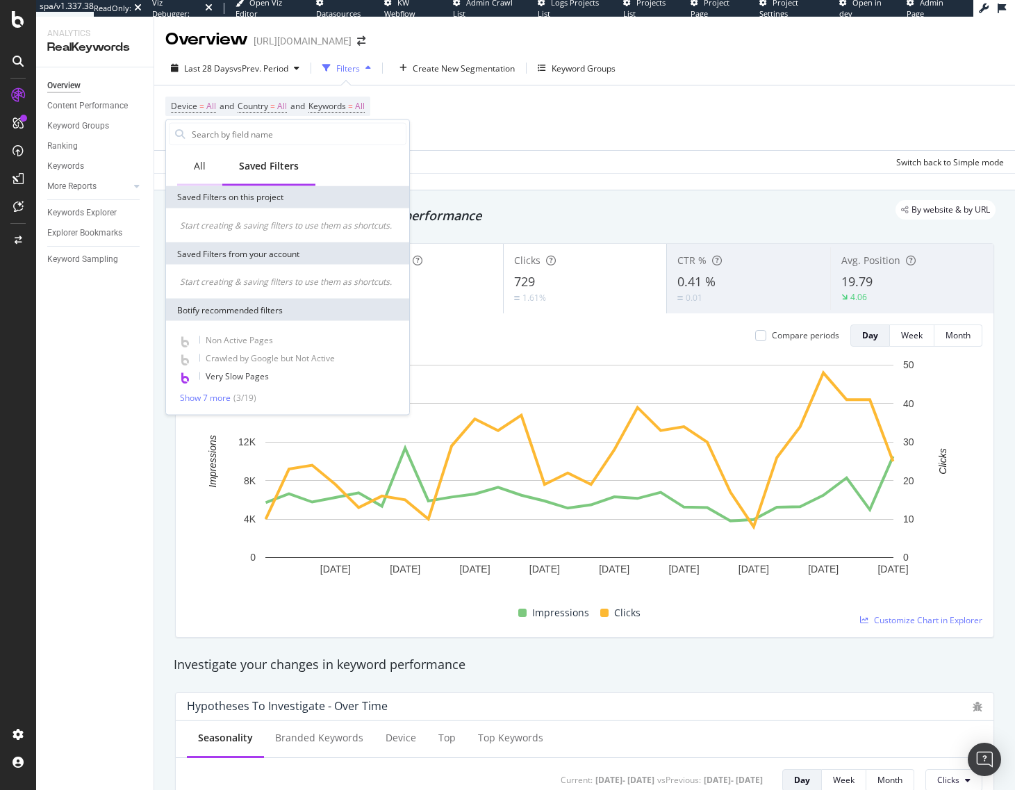
click at [207, 163] on div "All" at bounding box center [199, 167] width 45 height 38
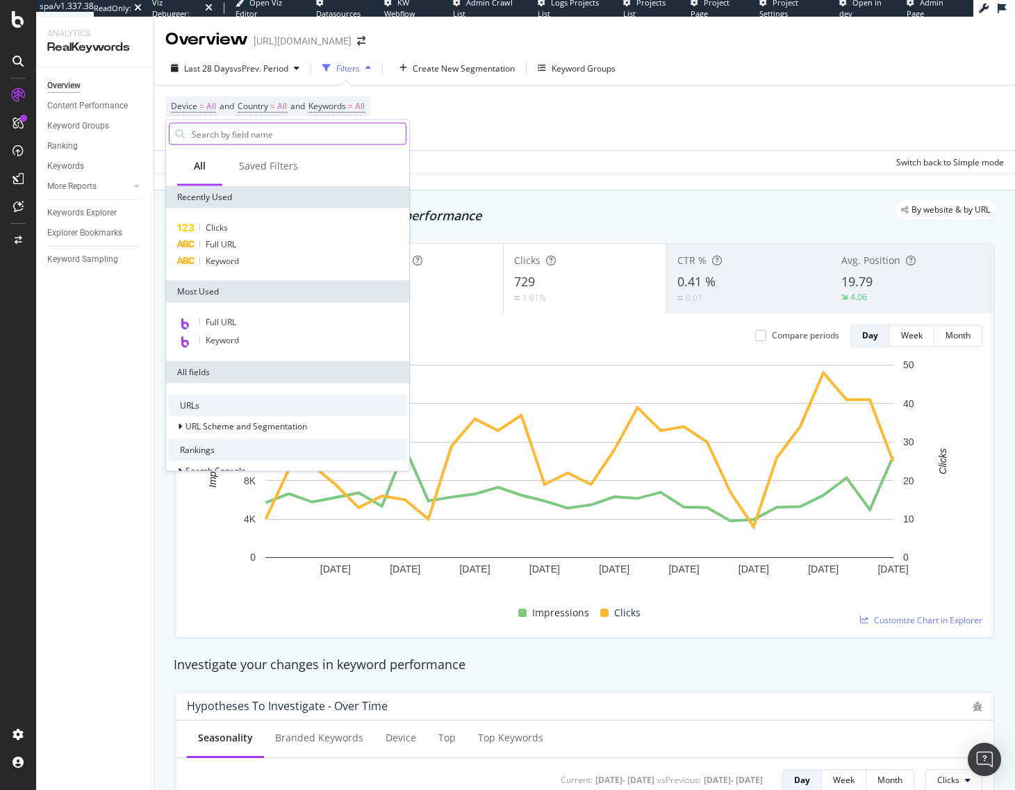
click at [239, 127] on input "text" at bounding box center [297, 134] width 215 height 21
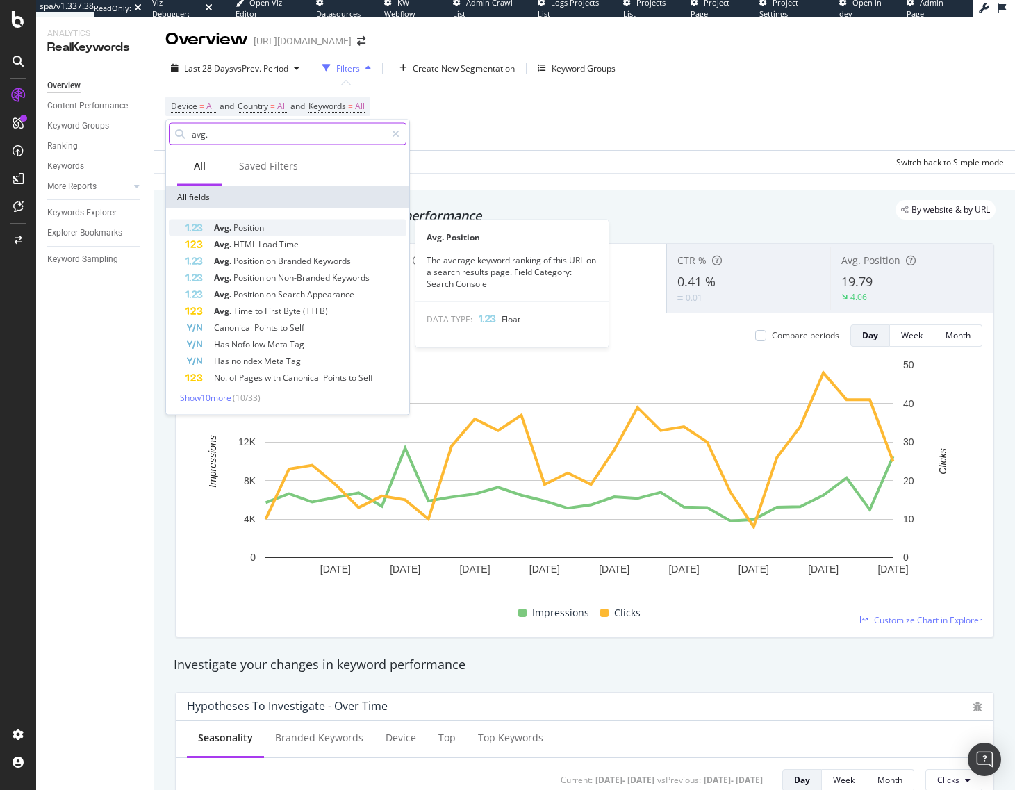
type input "avg."
click at [272, 227] on div "Avg. Position" at bounding box center [296, 228] width 221 height 17
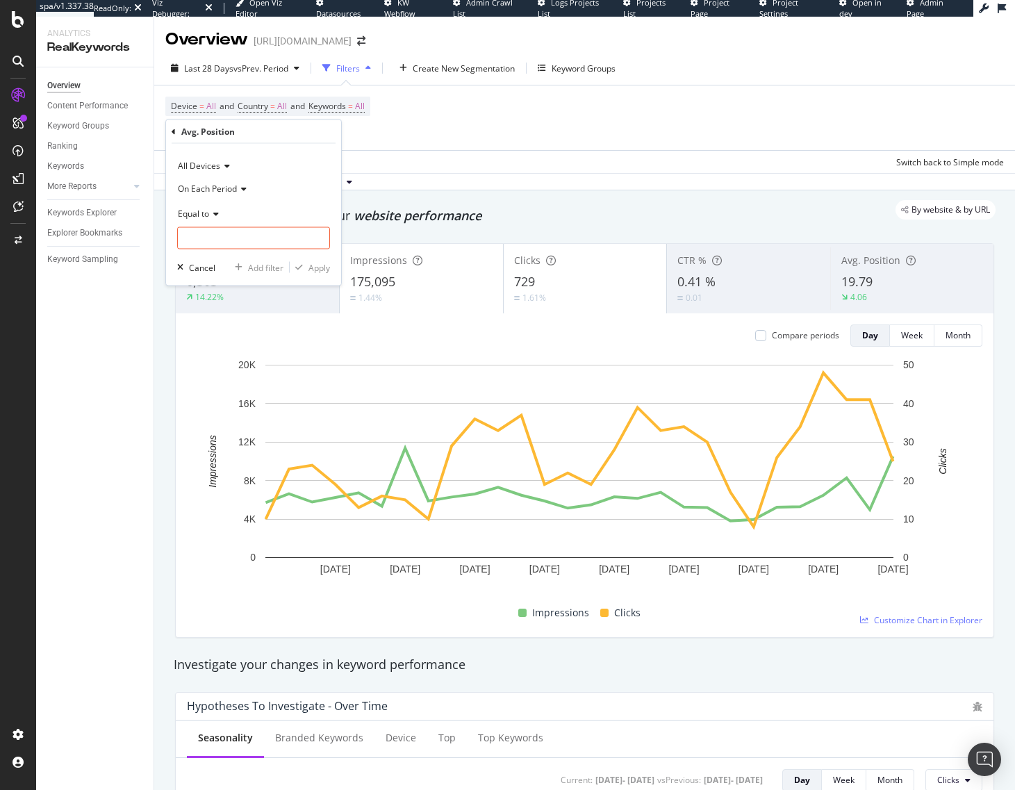
click at [209, 214] on span "Equal to" at bounding box center [193, 213] width 31 height 12
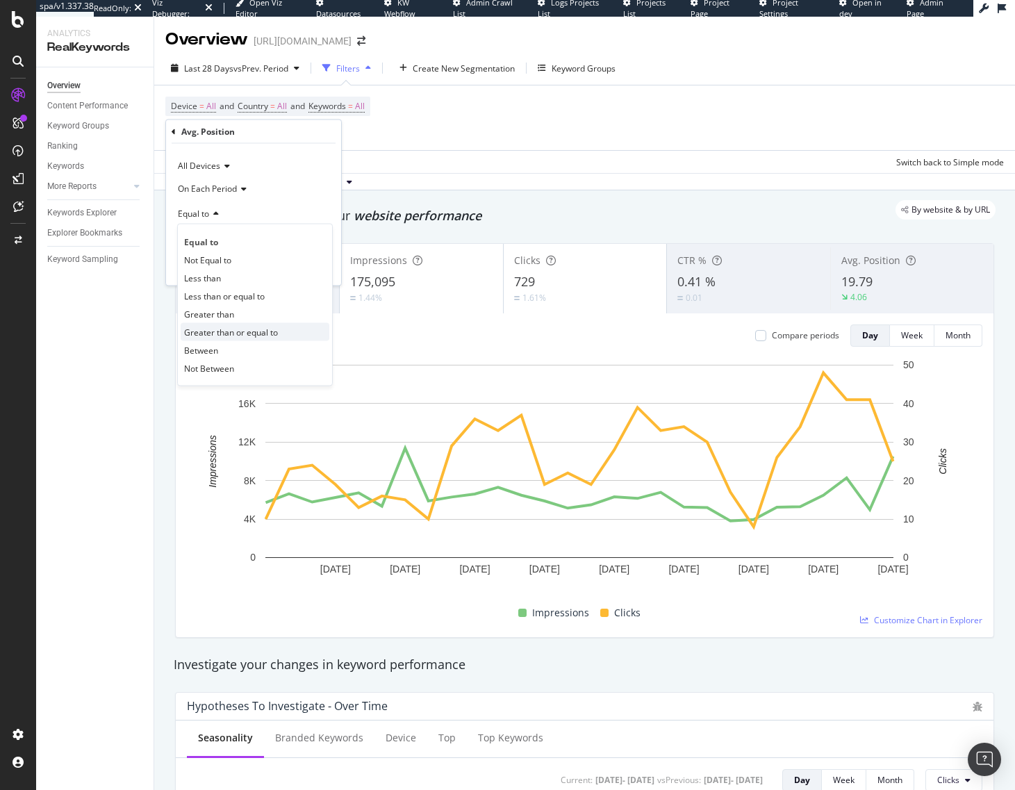
click at [257, 329] on span "Greater than or equal to" at bounding box center [231, 332] width 94 height 12
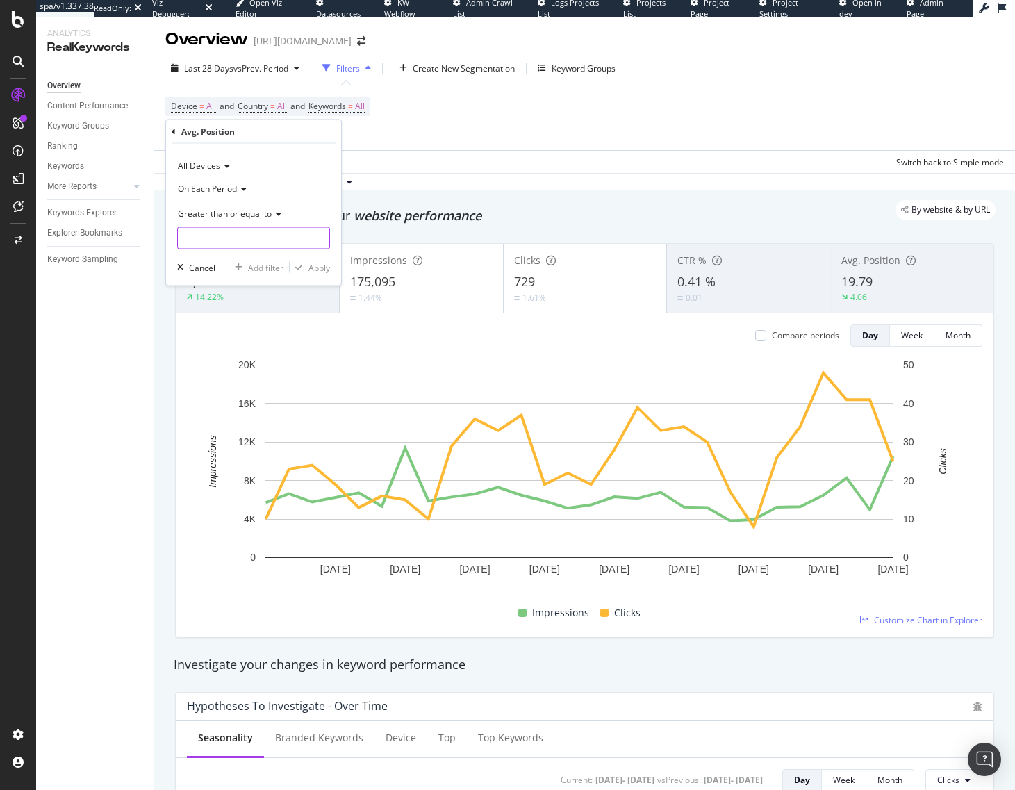
click at [246, 235] on input "number" at bounding box center [253, 238] width 153 height 22
type input "15"
click at [312, 265] on div "Apply" at bounding box center [320, 267] width 22 height 12
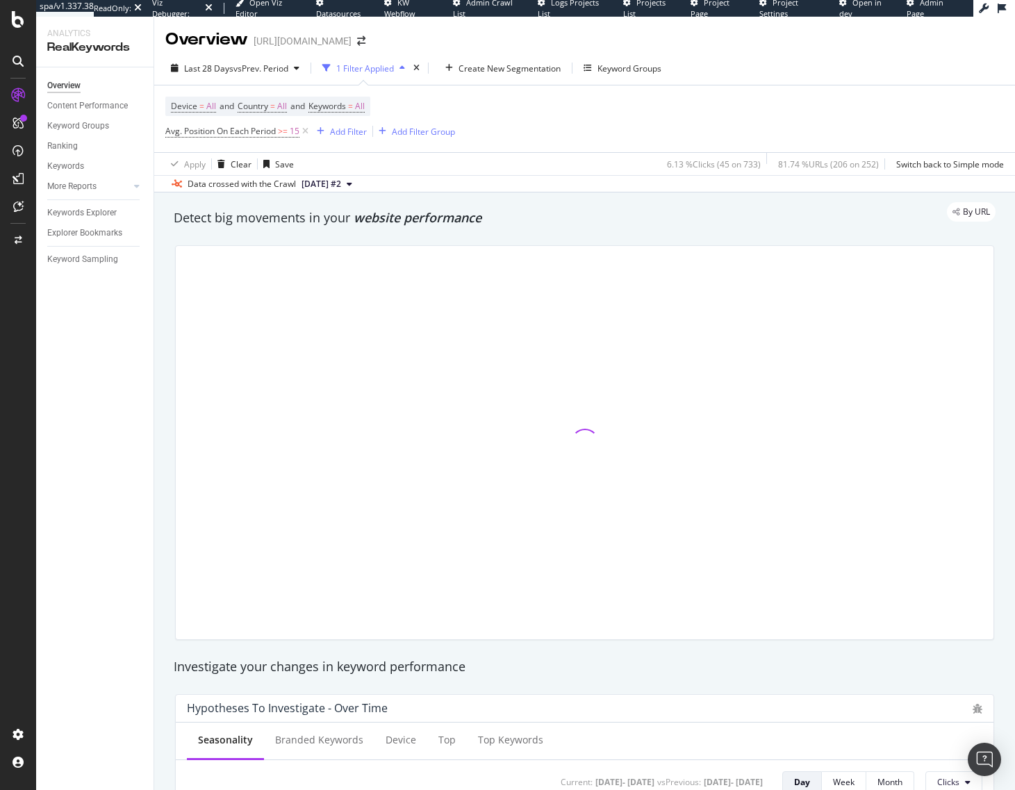
click at [630, 213] on div "By URL" at bounding box center [578, 211] width 836 height 19
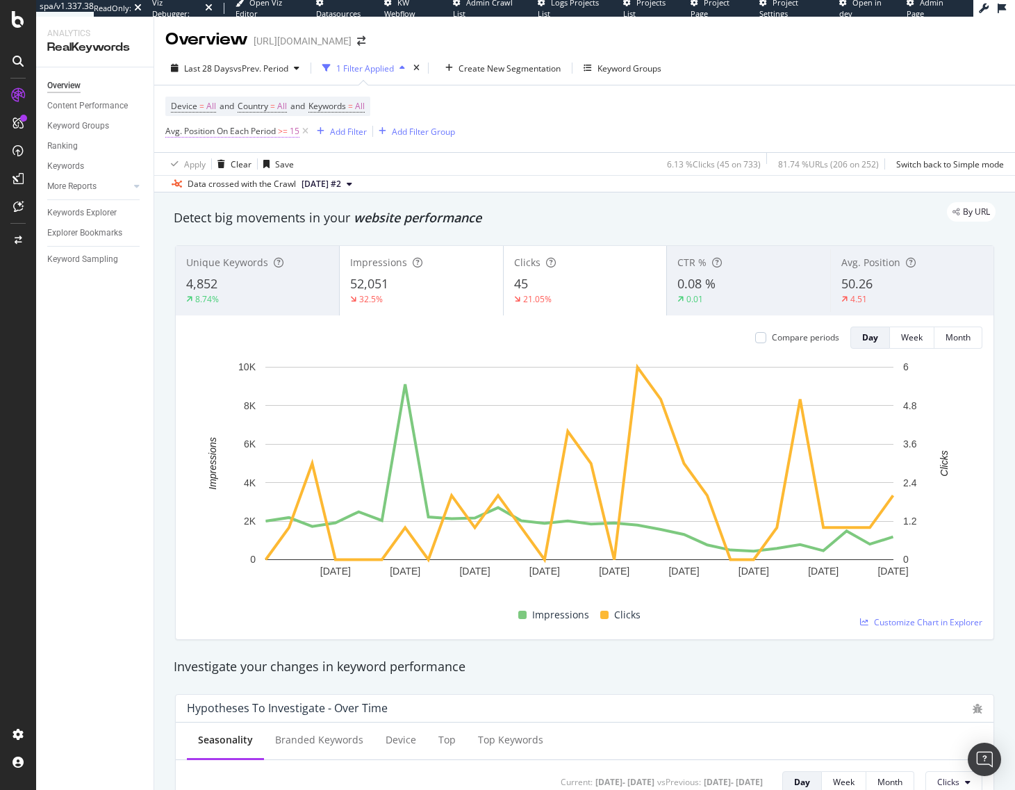
click at [190, 129] on span "Avg. Position On Each Period" at bounding box center [220, 131] width 111 height 12
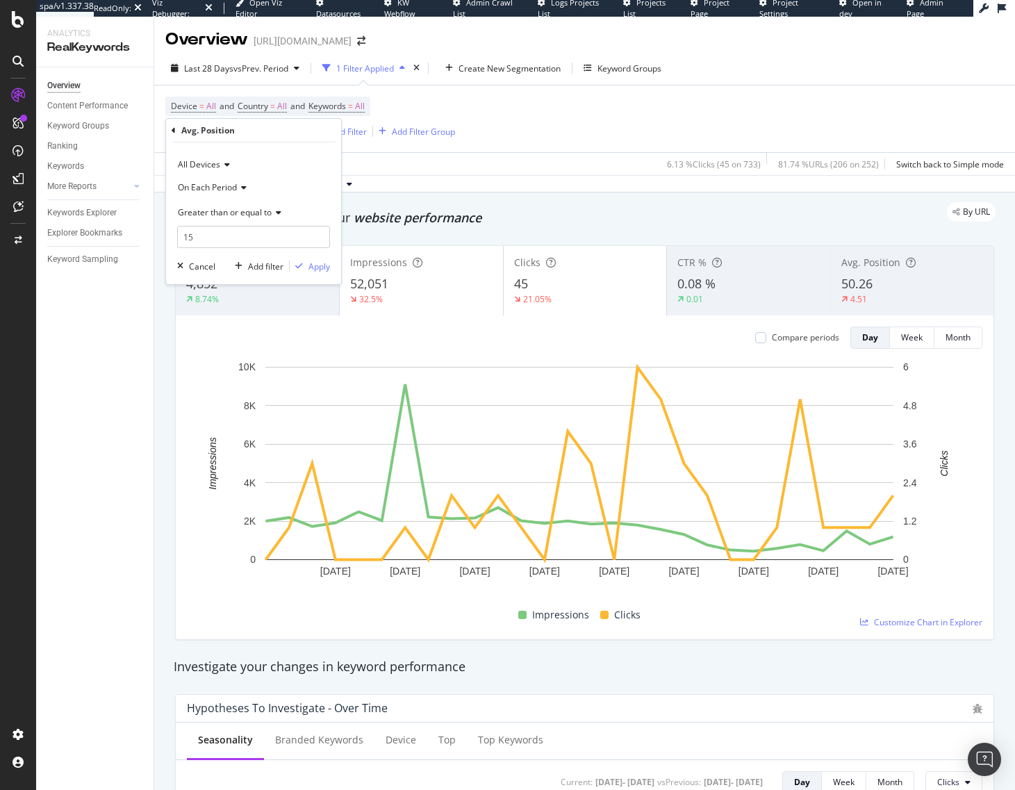
click at [168, 127] on div "Avg. Position All Devices On Each Period Greater than or equal to 15 Cancel Add…" at bounding box center [253, 201] width 175 height 165
click at [172, 128] on icon at bounding box center [174, 131] width 4 height 8
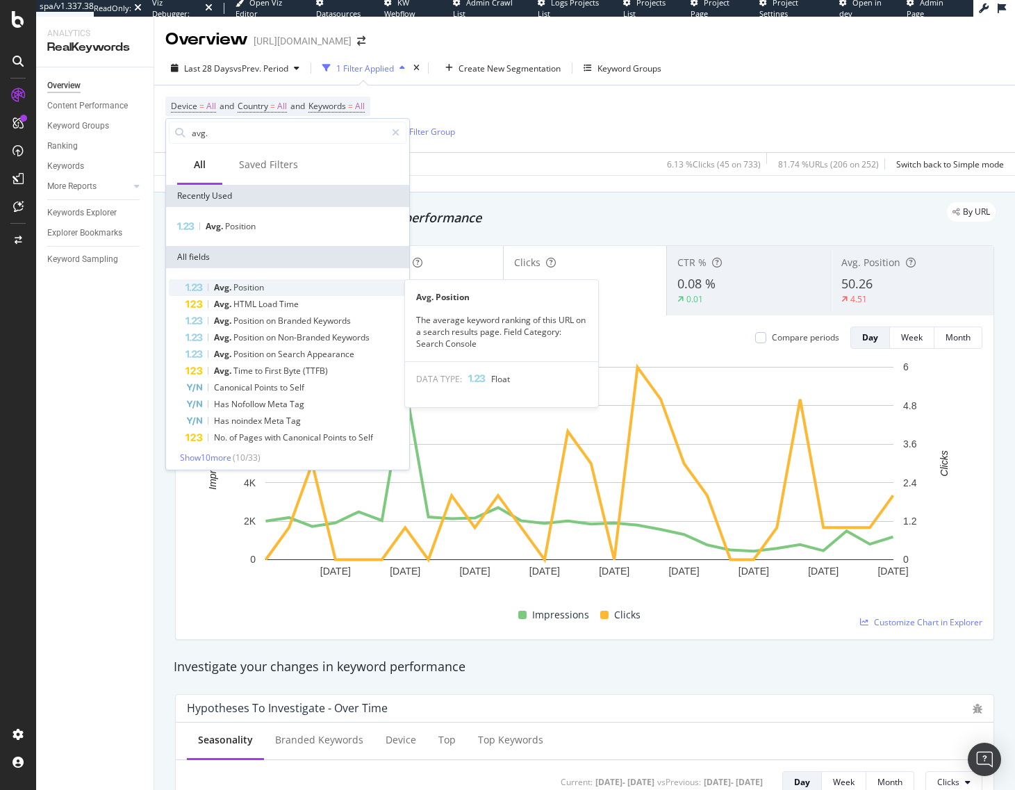
click at [261, 292] on span "Position" at bounding box center [249, 288] width 31 height 12
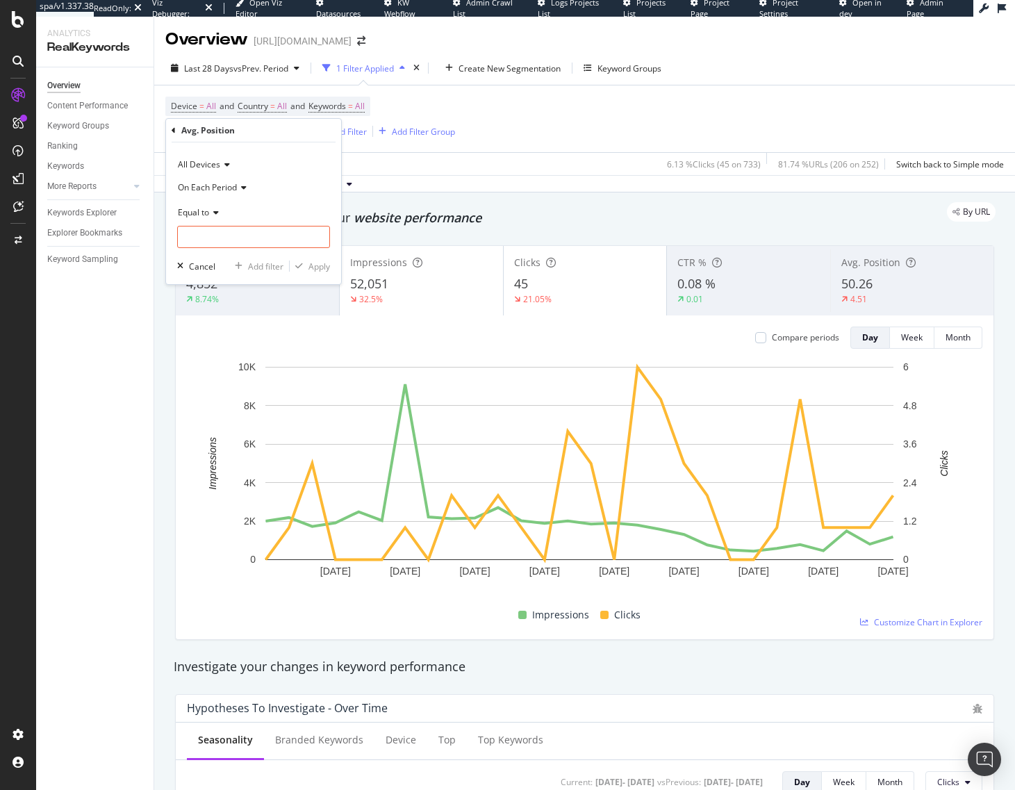
click at [215, 194] on div "On Each Period" at bounding box center [253, 187] width 153 height 22
click at [225, 236] on span "On Current Period" at bounding box center [219, 234] width 70 height 12
click at [225, 236] on input "number" at bounding box center [253, 237] width 153 height 22
click at [194, 215] on span "Equal to" at bounding box center [193, 212] width 31 height 12
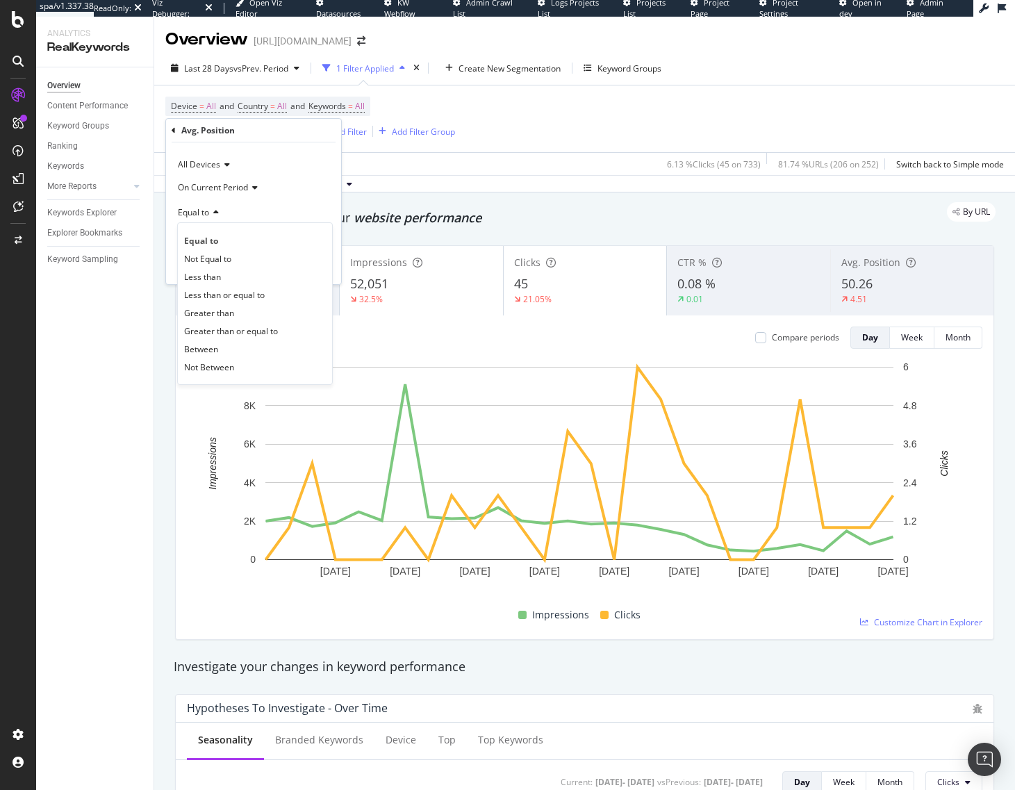
click at [229, 329] on span "Greater than or equal to" at bounding box center [231, 331] width 94 height 12
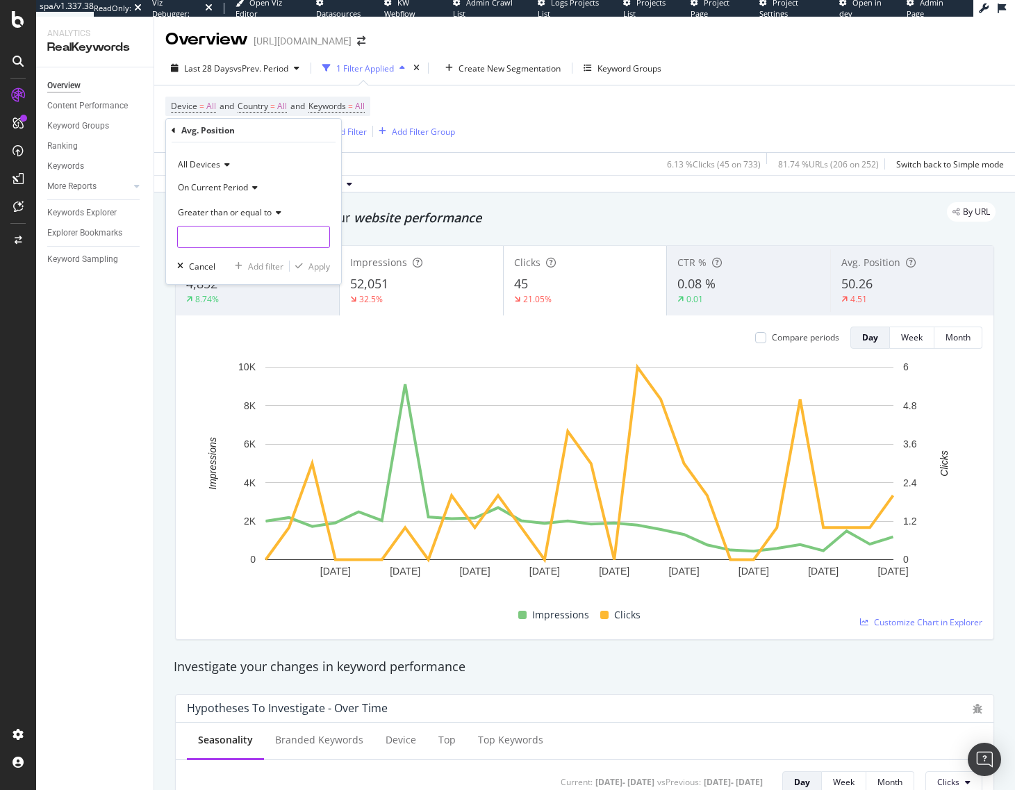
click at [225, 239] on input "number" at bounding box center [253, 237] width 153 height 22
type input "15"
click at [323, 269] on div "Apply" at bounding box center [320, 267] width 22 height 12
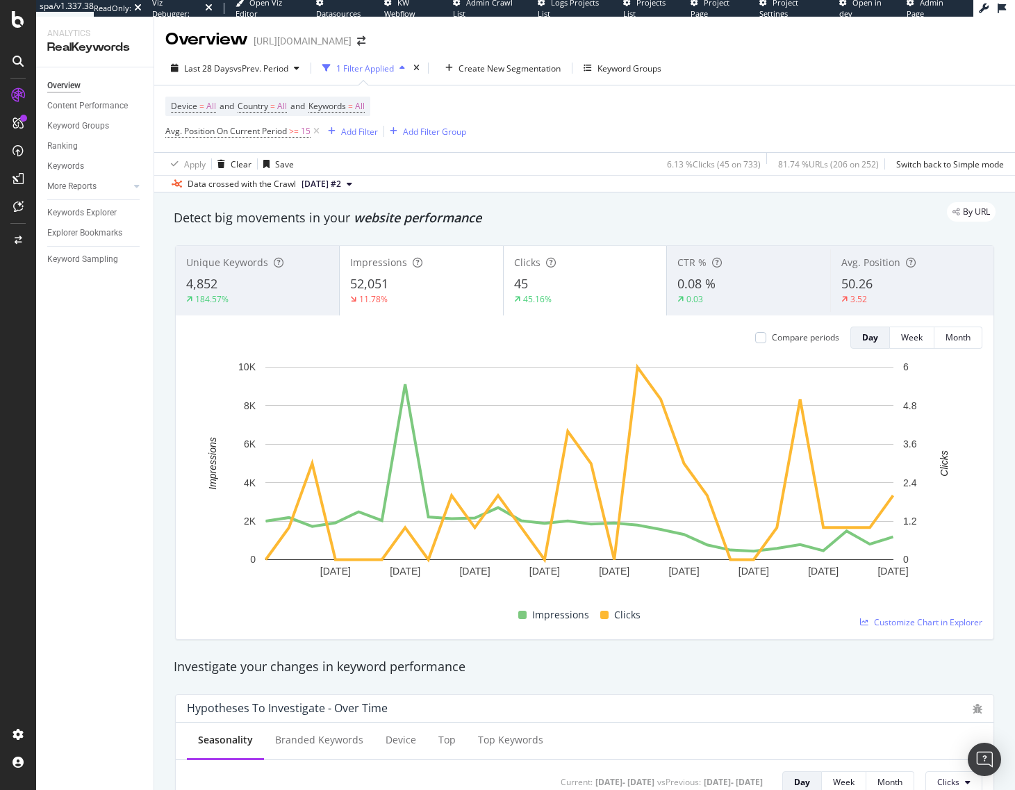
click at [626, 222] on div "Detect big movements in your website performance" at bounding box center [585, 218] width 822 height 18
click at [18, 56] on icon at bounding box center [18, 61] width 11 height 11
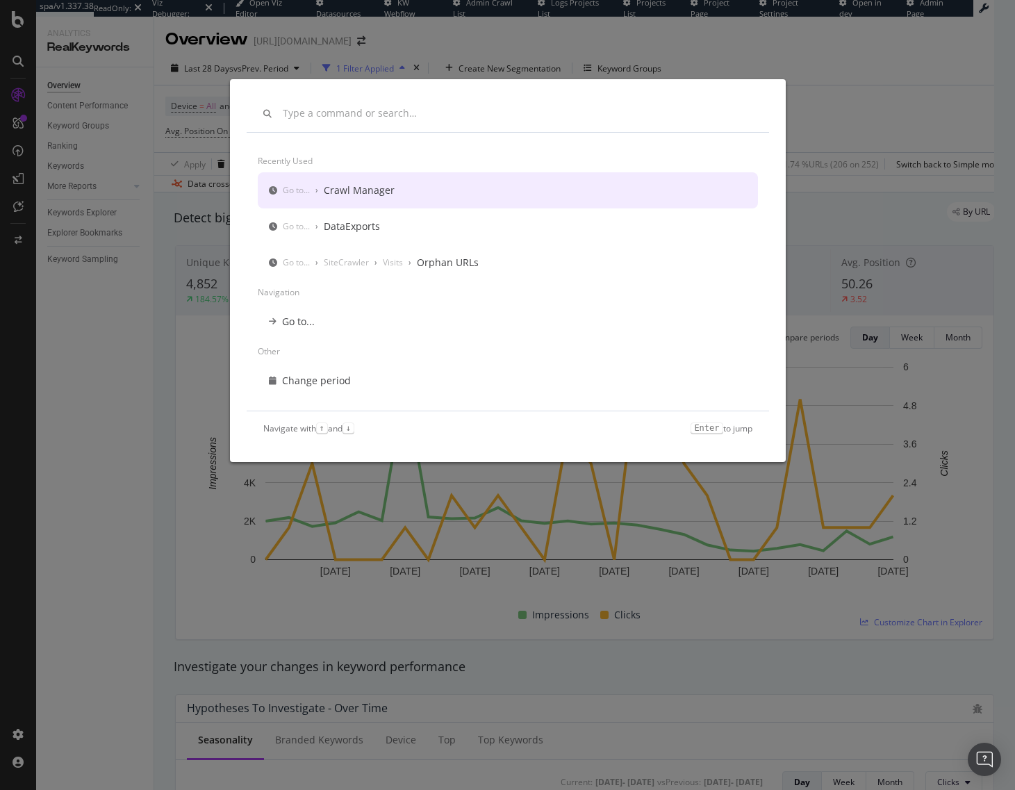
click at [18, 56] on div "Recently used Go to... › Crawl Manager Go to... › DataExports Go to... › SiteCr…" at bounding box center [507, 395] width 1015 height 790
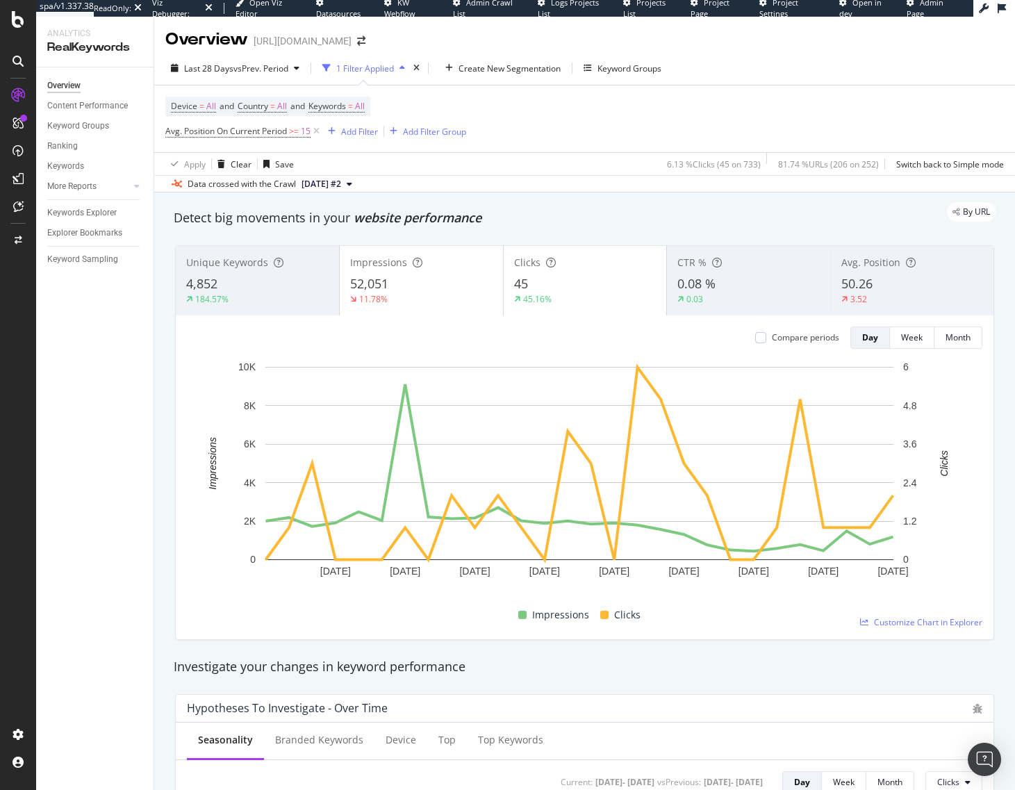
click at [15, 94] on icon at bounding box center [18, 95] width 14 height 14
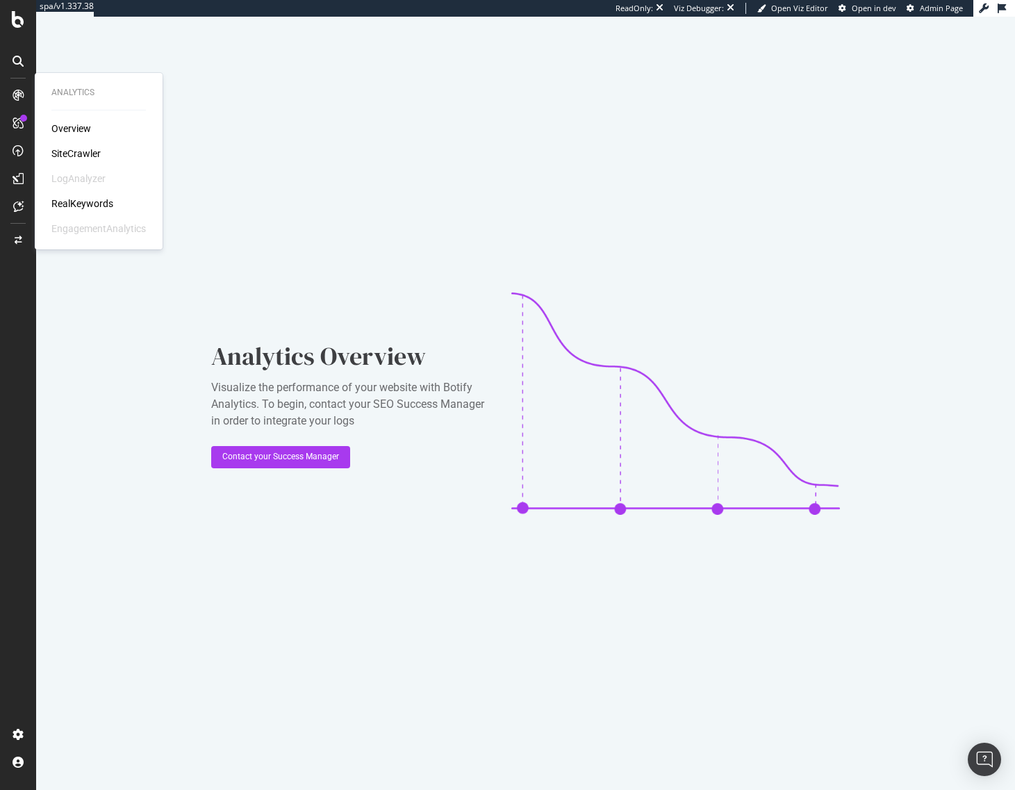
click at [79, 126] on div "Overview" at bounding box center [71, 129] width 40 height 14
click at [67, 150] on div "SiteCrawler" at bounding box center [75, 154] width 49 height 14
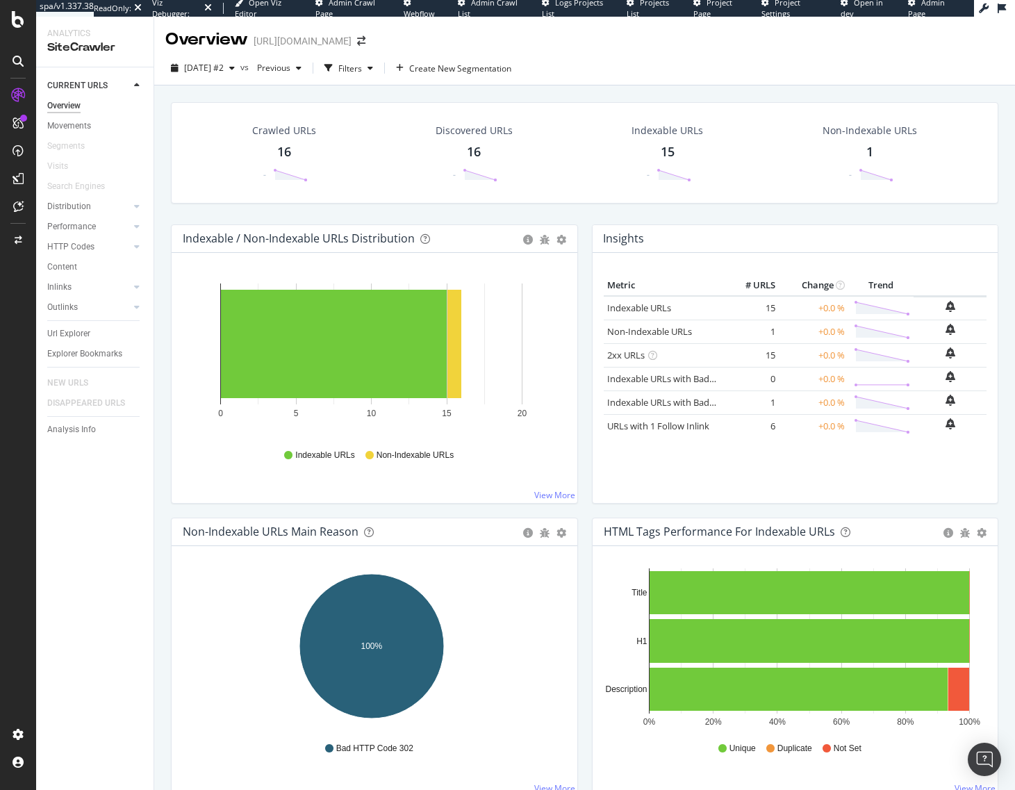
click at [244, 213] on div "Crawled URLs 16 - Discovered URLs 16 - Indexable URLs 15 - Non-Indexable URLs 1…" at bounding box center [585, 163] width 842 height 122
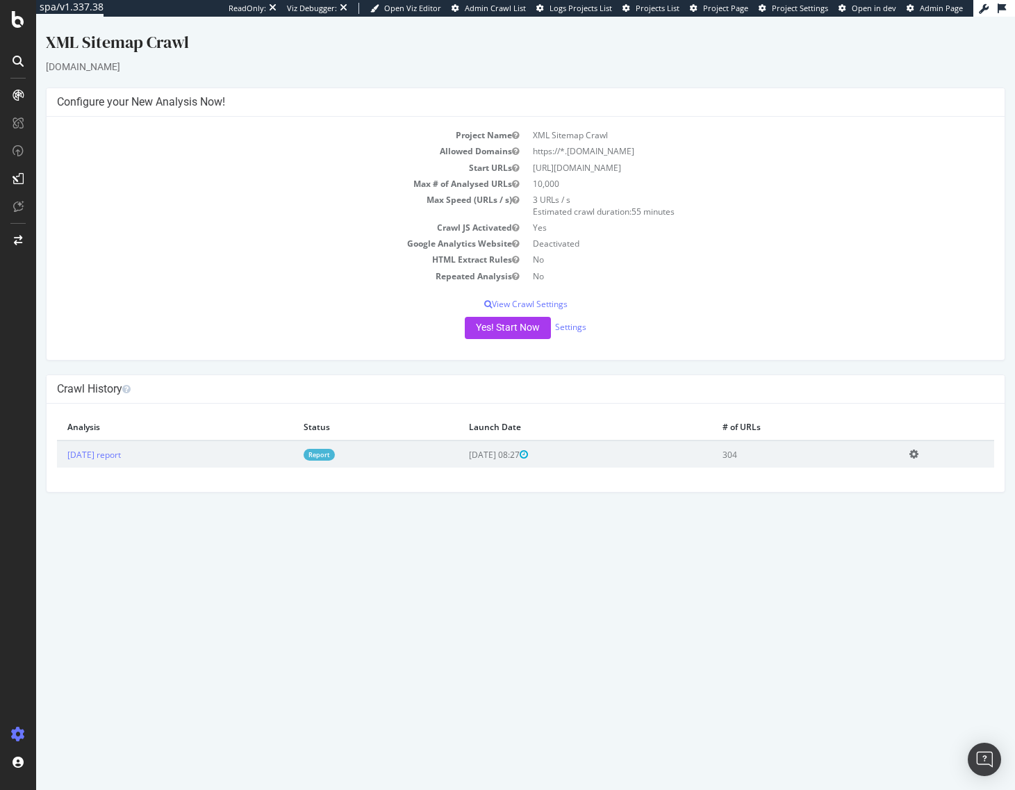
click at [335, 456] on link "Report" at bounding box center [319, 455] width 31 height 12
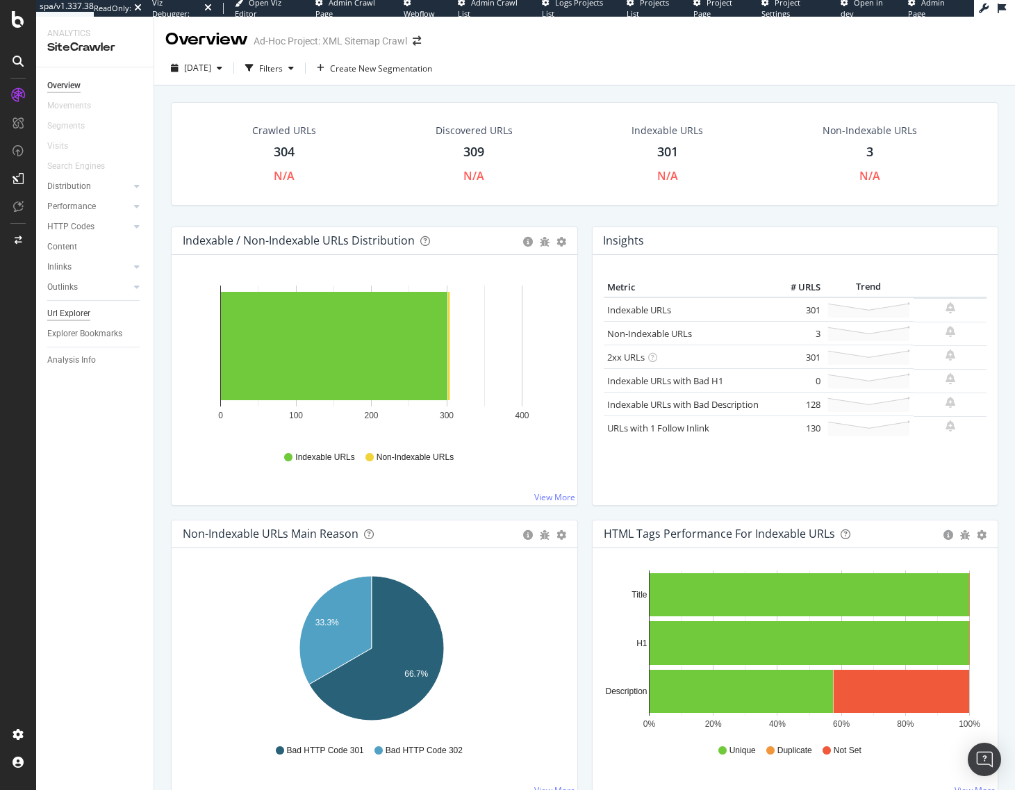
click at [73, 311] on div "Url Explorer" at bounding box center [68, 314] width 43 height 15
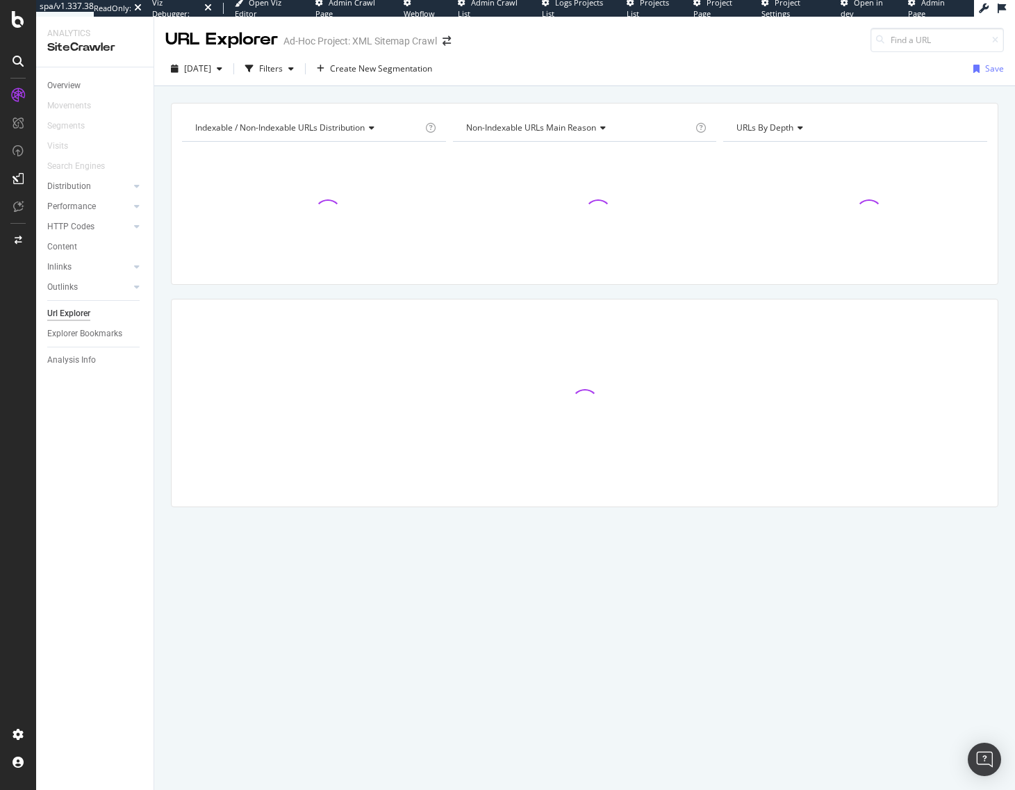
click at [442, 95] on div "Indexable / Non-Indexable URLs distribution Chart (by Value) Table Expand Expor…" at bounding box center [584, 102] width 861 height 33
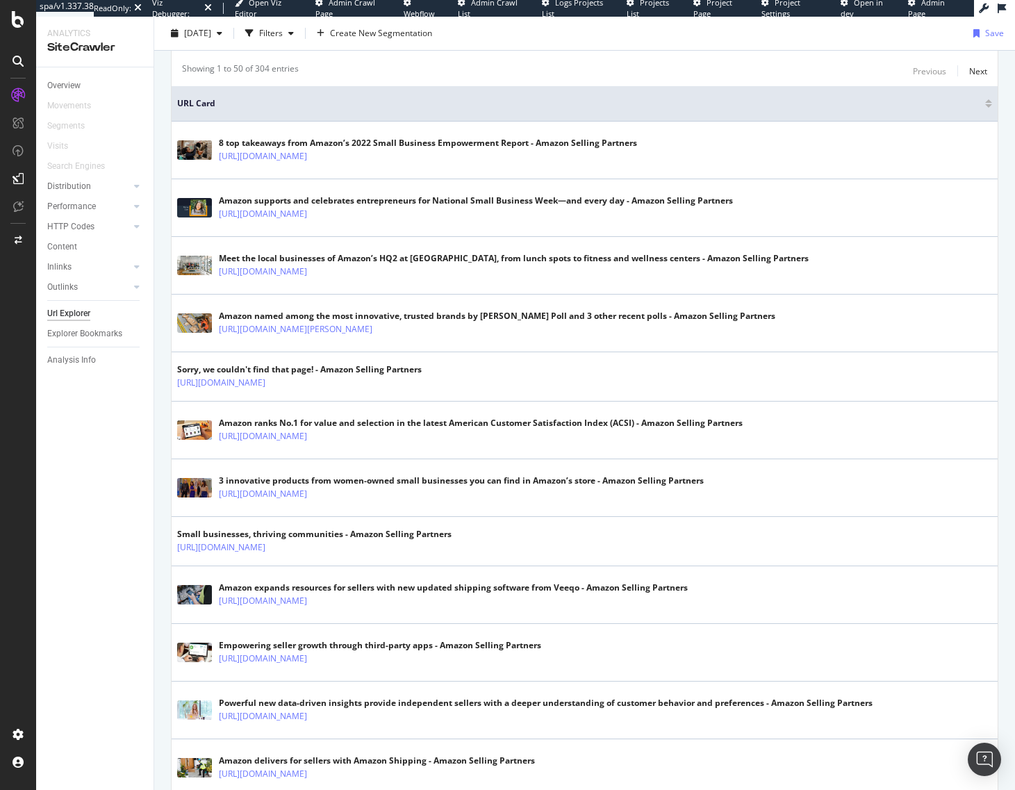
scroll to position [2389, 0]
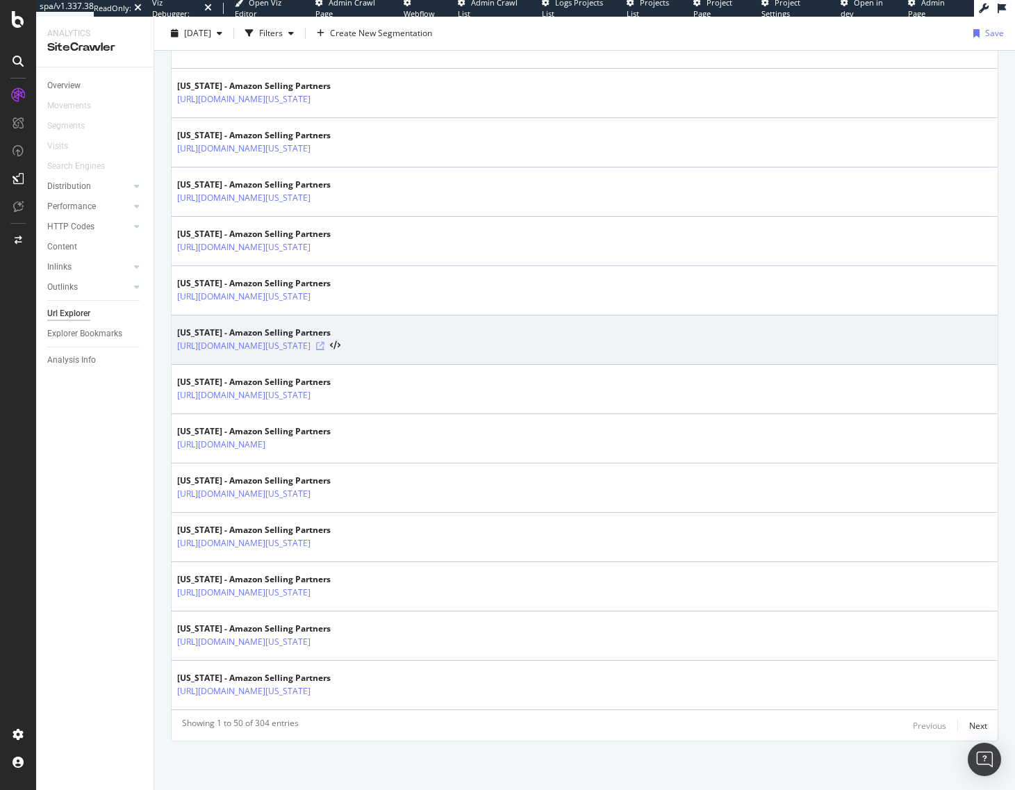
click at [325, 346] on icon at bounding box center [320, 346] width 8 height 8
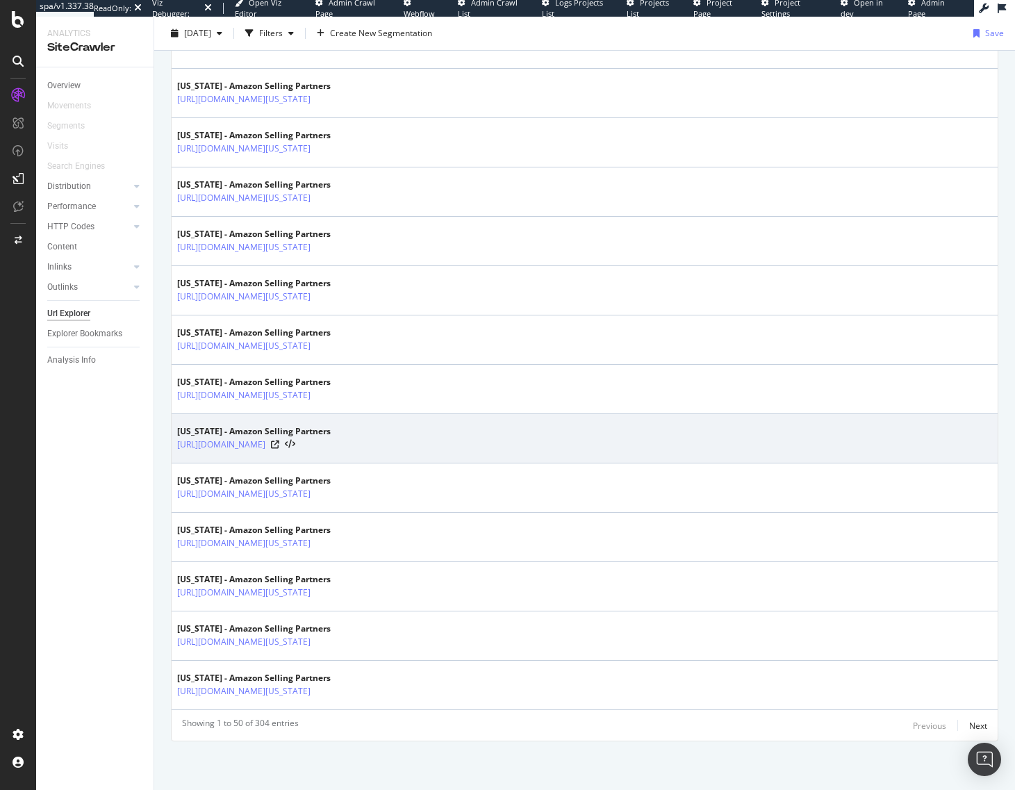
scroll to position [0, 0]
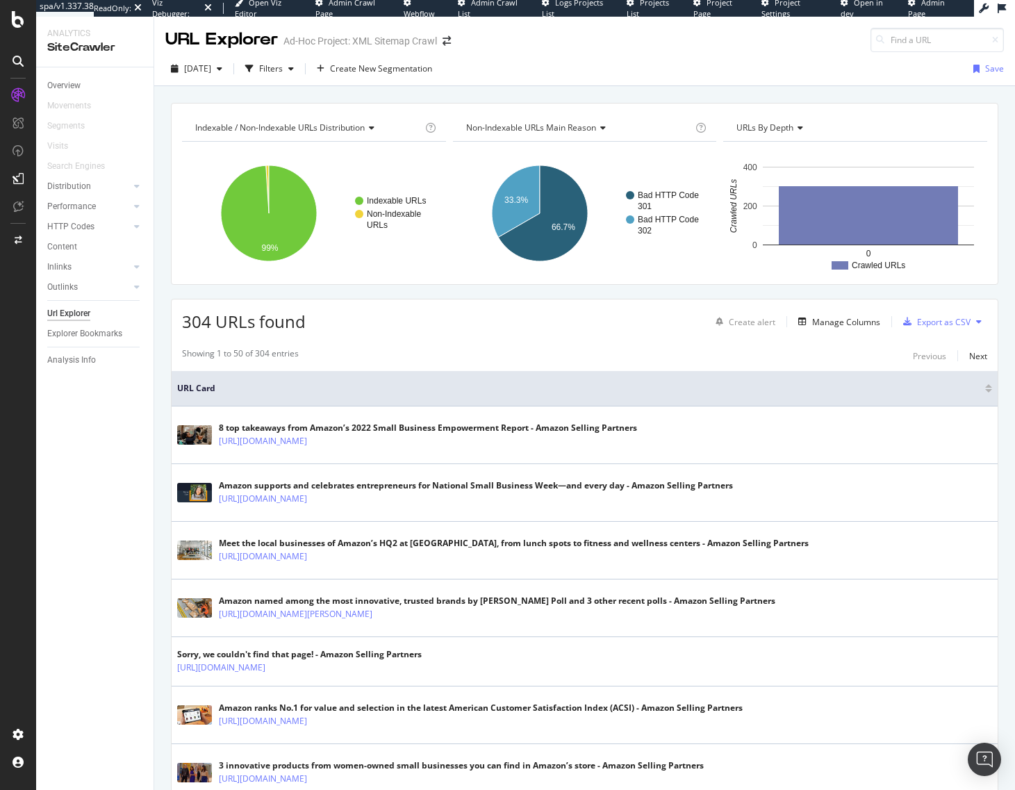
click at [544, 90] on div "Indexable / Non-Indexable URLs distribution Chart (by Value) Table Expand Expor…" at bounding box center [584, 102] width 861 height 33
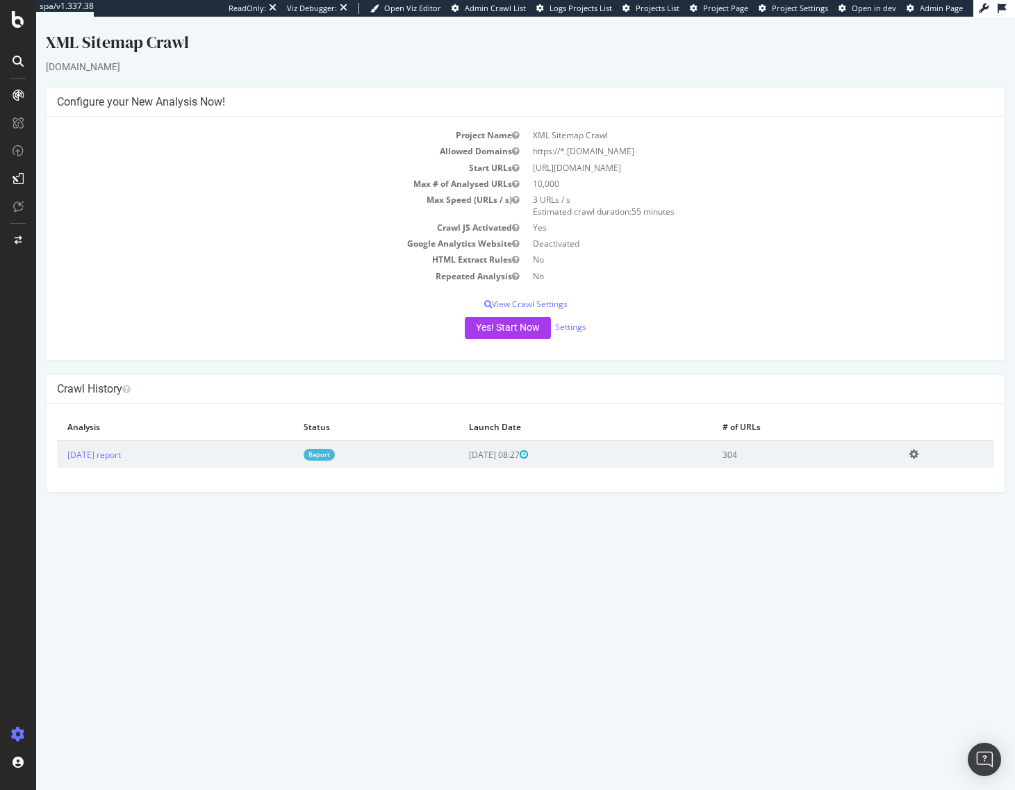
drag, startPoint x: 598, startPoint y: 146, endPoint x: 595, endPoint y: 139, distance: 7.5
